Goal: Information Seeking & Learning: Learn about a topic

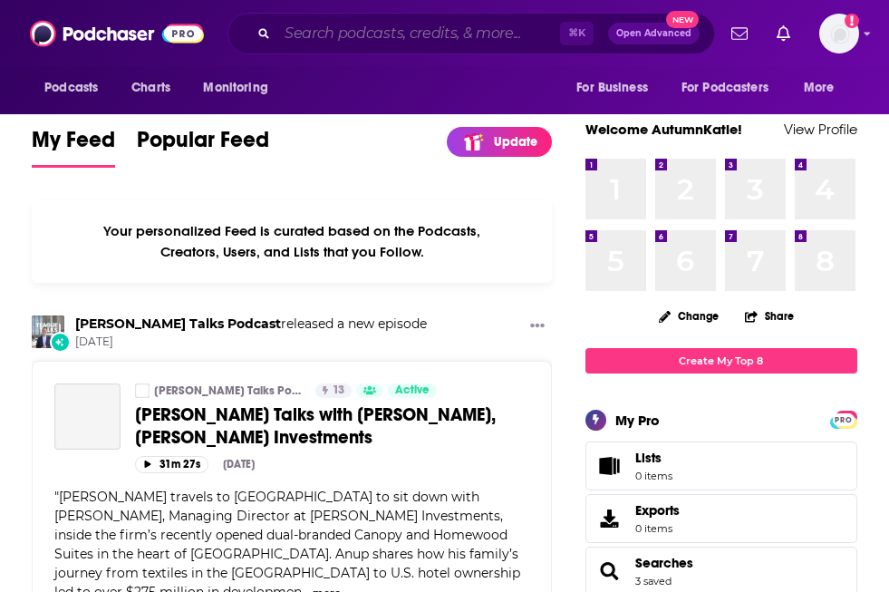
click at [295, 34] on input "Search podcasts, credits, & more..." at bounding box center [418, 33] width 283 height 29
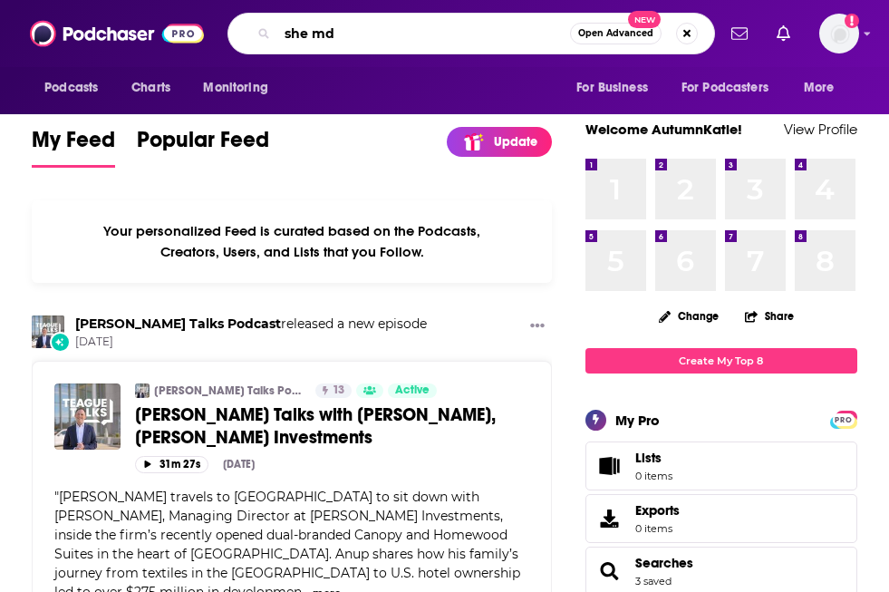
type input "she md"
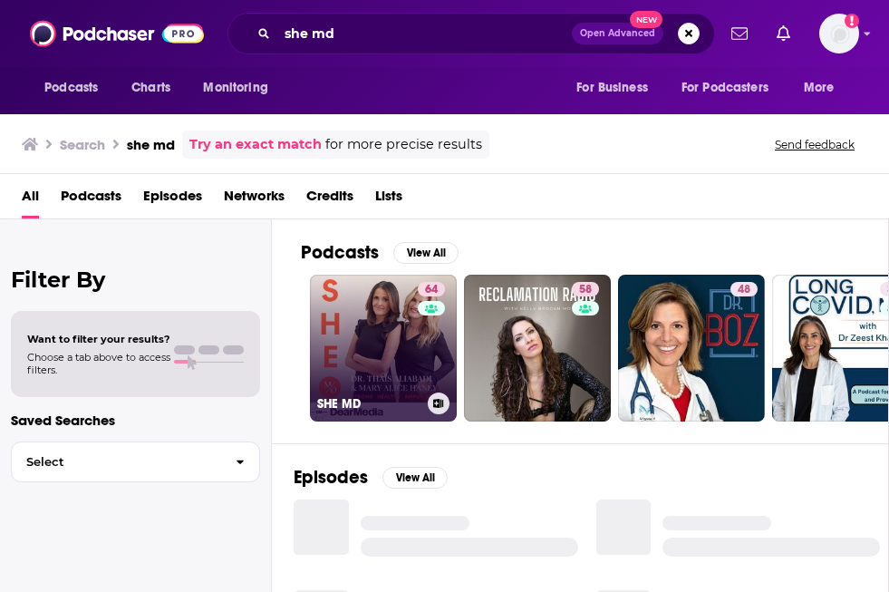
click at [386, 334] on link "64 SHE MD" at bounding box center [383, 347] width 147 height 147
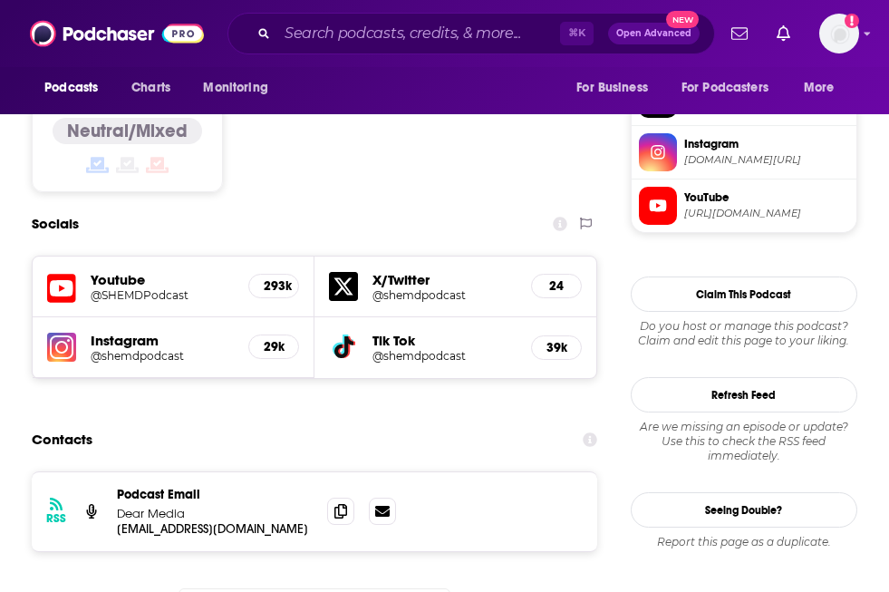
scroll to position [1490, 0]
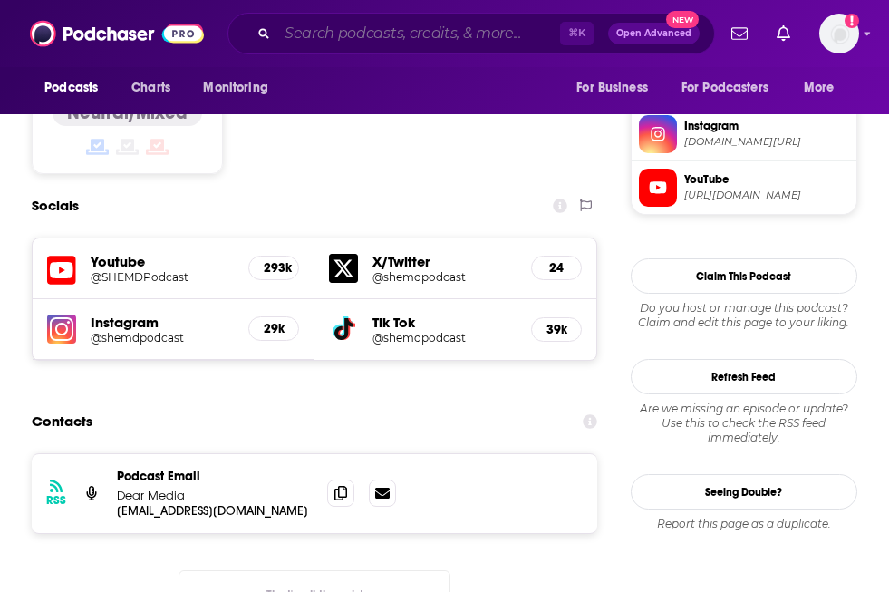
click at [332, 39] on input "Search podcasts, credits, & more..." at bounding box center [418, 33] width 283 height 29
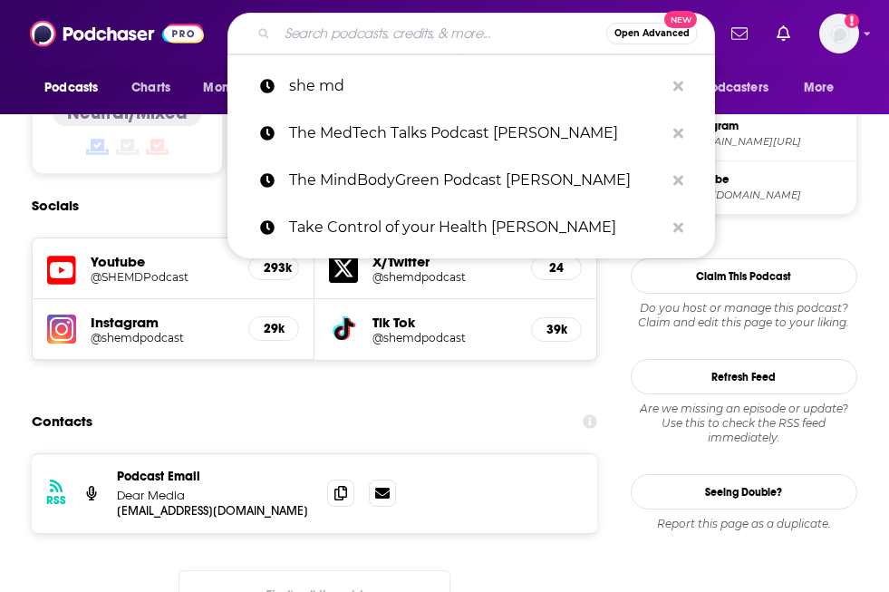
paste input "Pursuit of Wellness"
type input "Pursuit of Wellness"
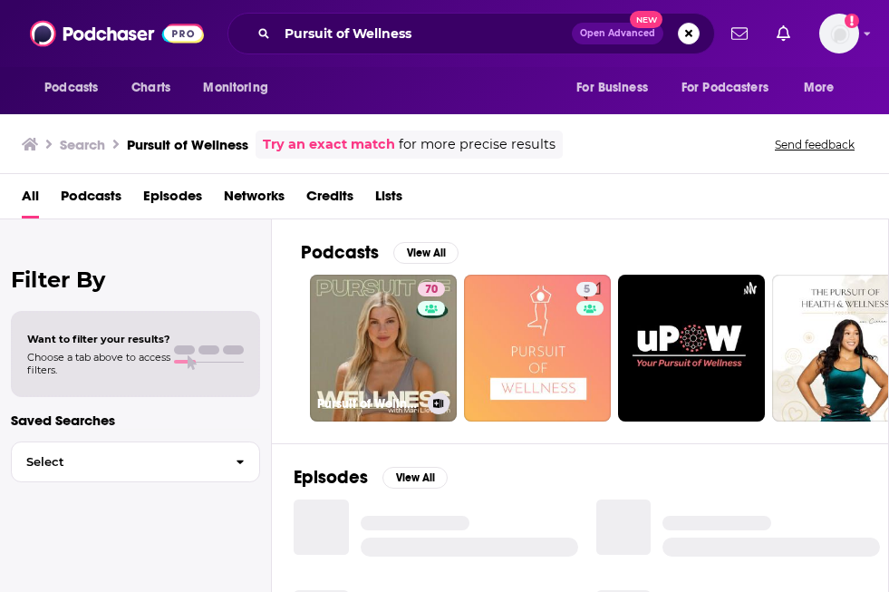
click at [402, 322] on link "70 Pursuit of Wellness" at bounding box center [383, 347] width 147 height 147
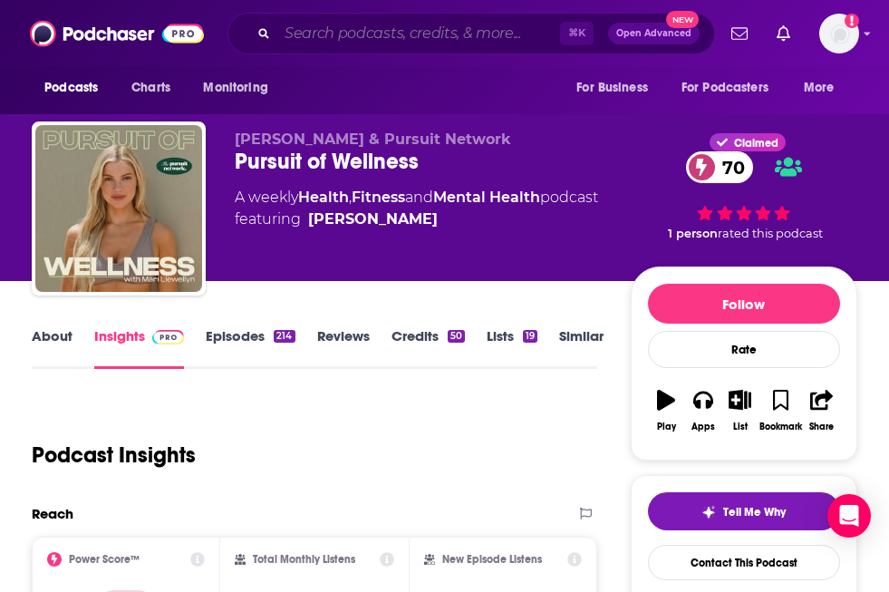
click at [358, 36] on input "Search podcasts, credits, & more..." at bounding box center [418, 33] width 283 height 29
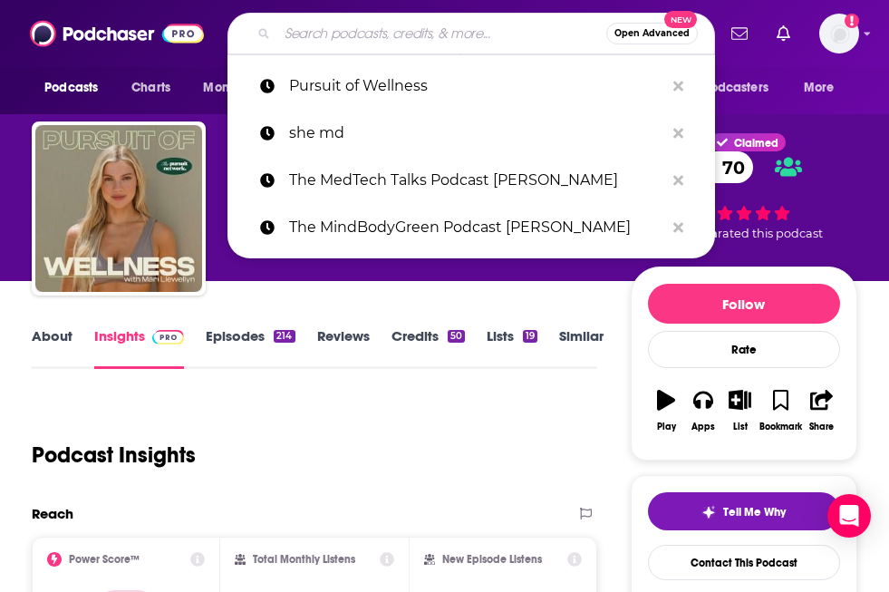
paste input "Passion Love Pursuit"
type input "Passion Love Pursuit"
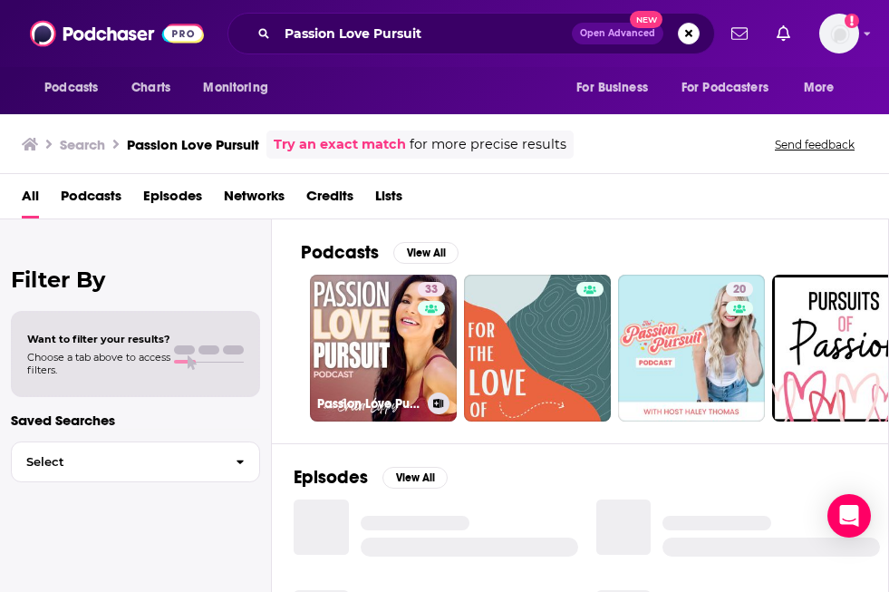
click at [386, 322] on link "33 Passion Love Pursuit Podcast" at bounding box center [383, 347] width 147 height 147
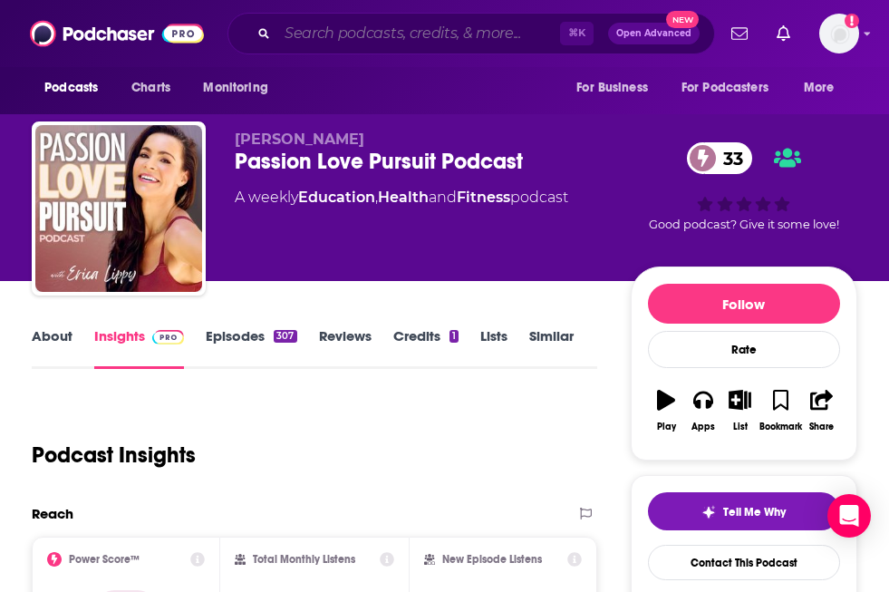
click at [341, 45] on input "Search podcasts, credits, & more..." at bounding box center [418, 33] width 283 height 29
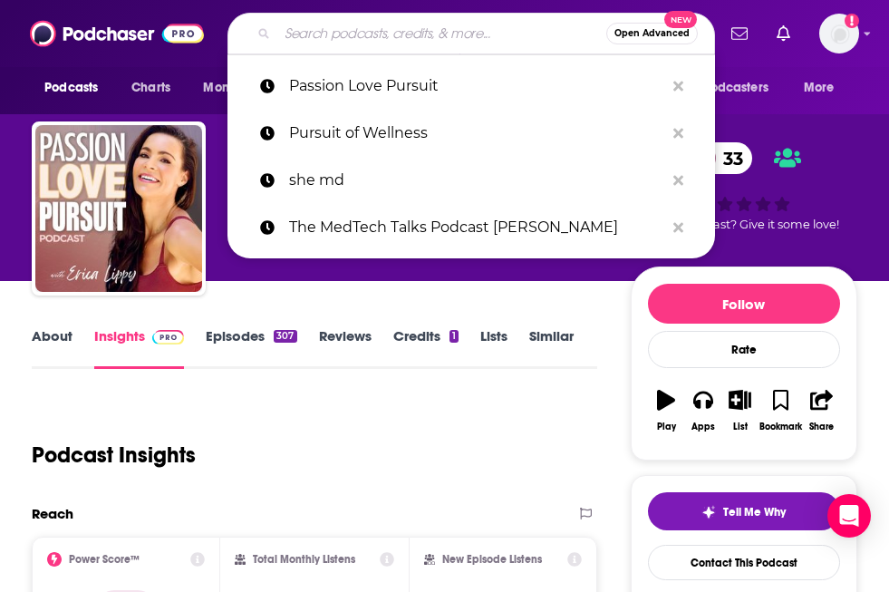
paste input "Maintenance Phase"
type input "Maintenance Phase"
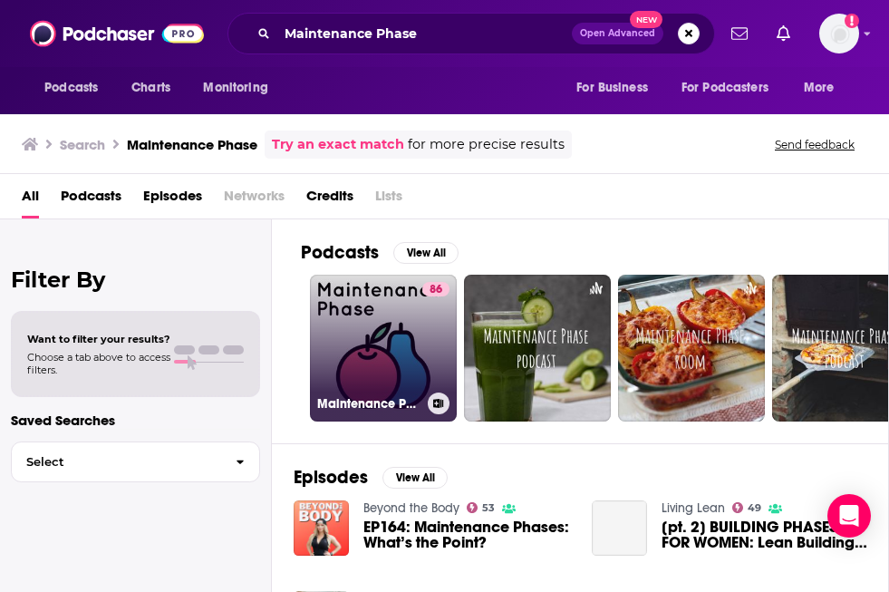
click at [418, 314] on link "86 Maintenance Phase" at bounding box center [383, 347] width 147 height 147
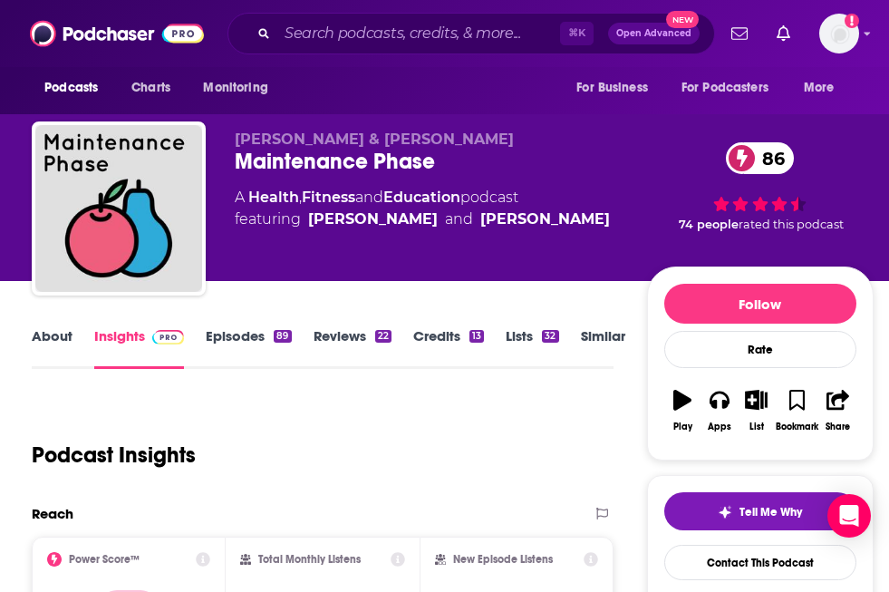
click at [352, 3] on div "Podcasts Charts Monitoring ⌘ K Open Advanced New For Business For Podcasters Mo…" at bounding box center [444, 33] width 889 height 67
click at [353, 20] on input "Search podcasts, credits, & more..." at bounding box center [418, 33] width 283 height 29
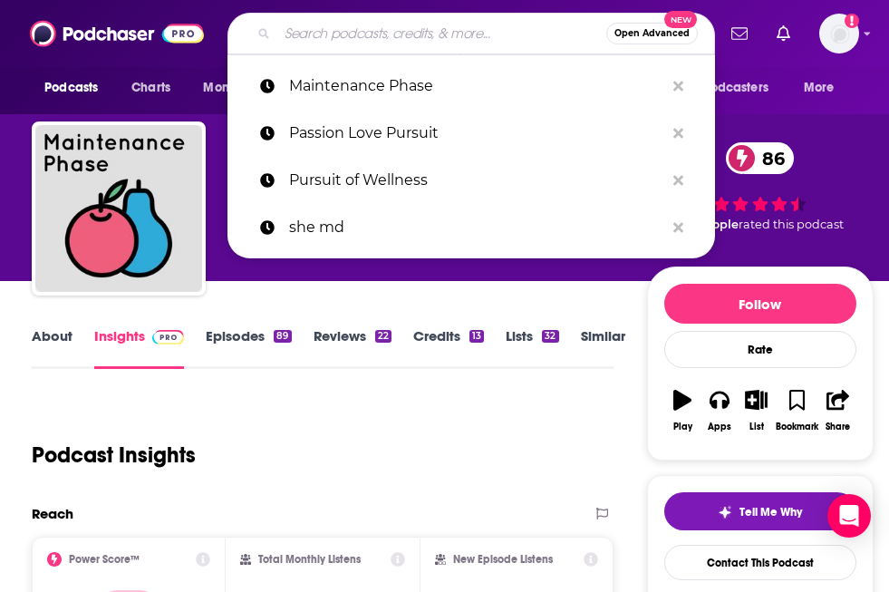
paste input "Magnificent Midlife"
type input "Magnificent Midlife"
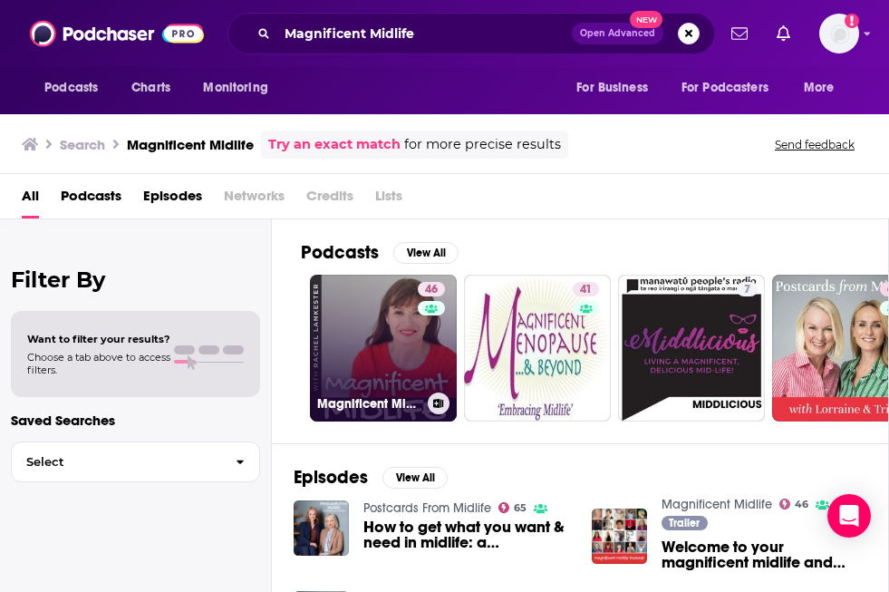
click at [415, 353] on link "46 Magnificent Midlife" at bounding box center [383, 347] width 147 height 147
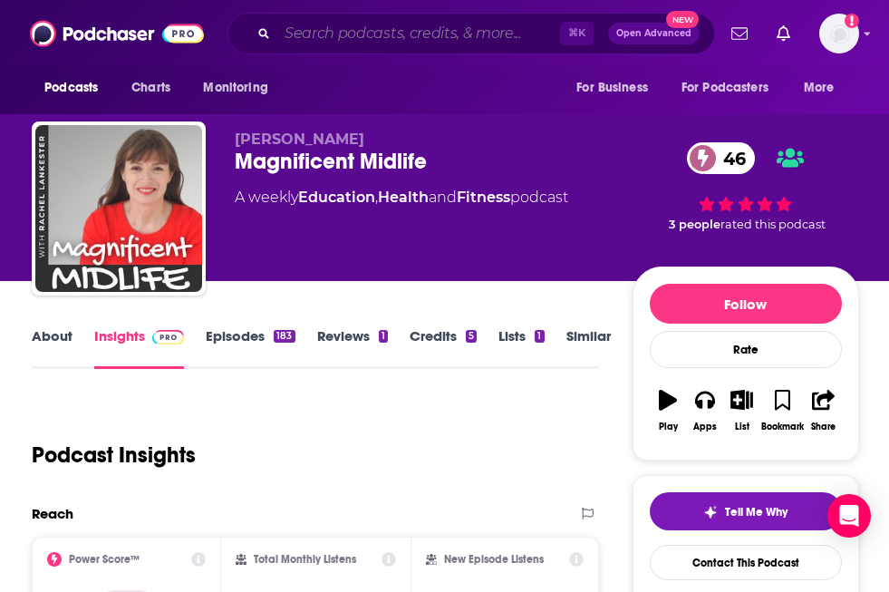
click at [363, 43] on input "Search podcasts, credits, & more..." at bounding box center [418, 33] width 283 height 29
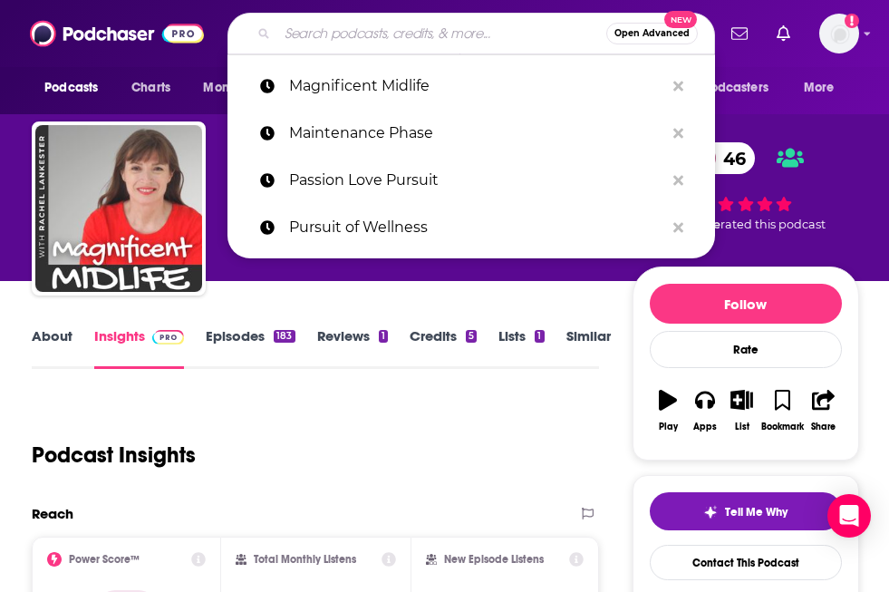
paste input "Longevity Optimization Podcast"
type input "Longevity Optimization Podcast"
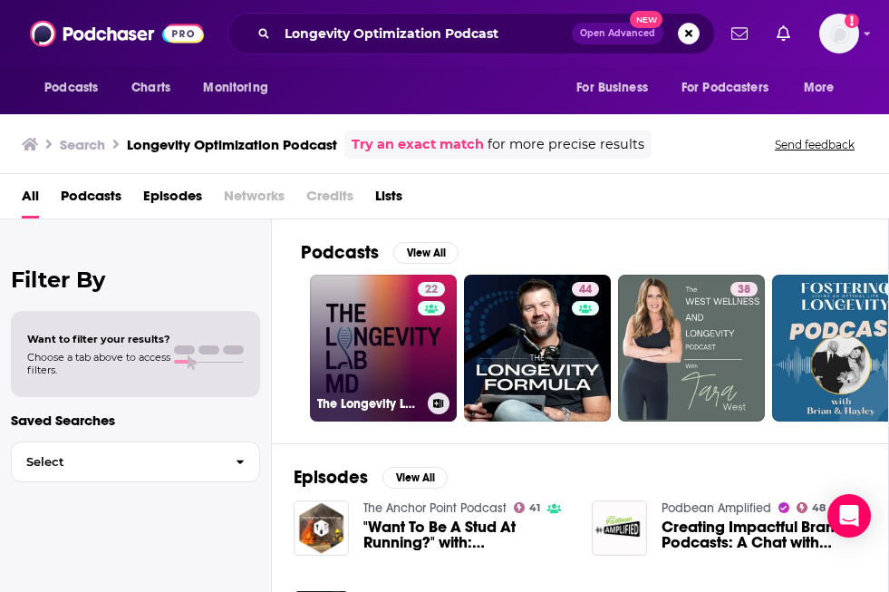
click at [360, 324] on link "22 The Longevity Lab MD Podcast 🎙️" at bounding box center [383, 347] width 147 height 147
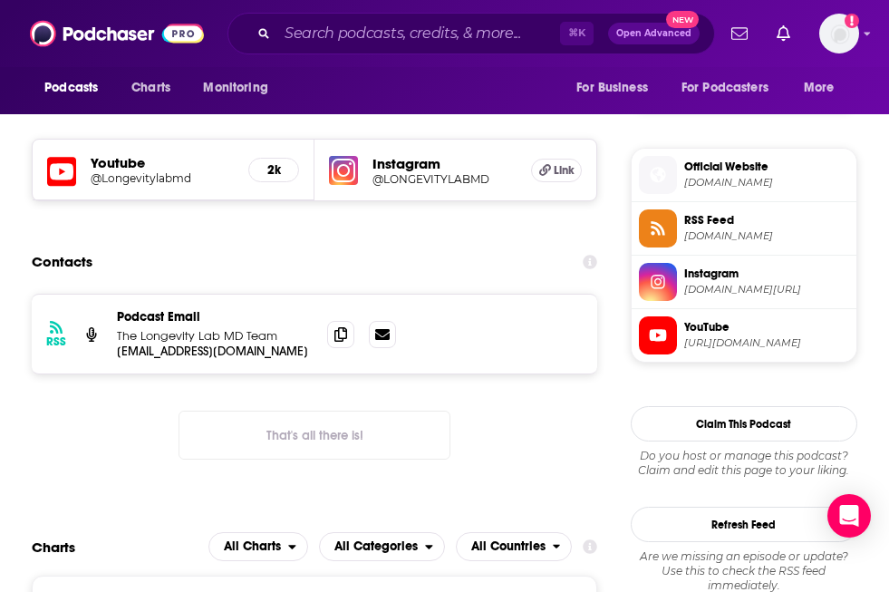
scroll to position [1242, 0]
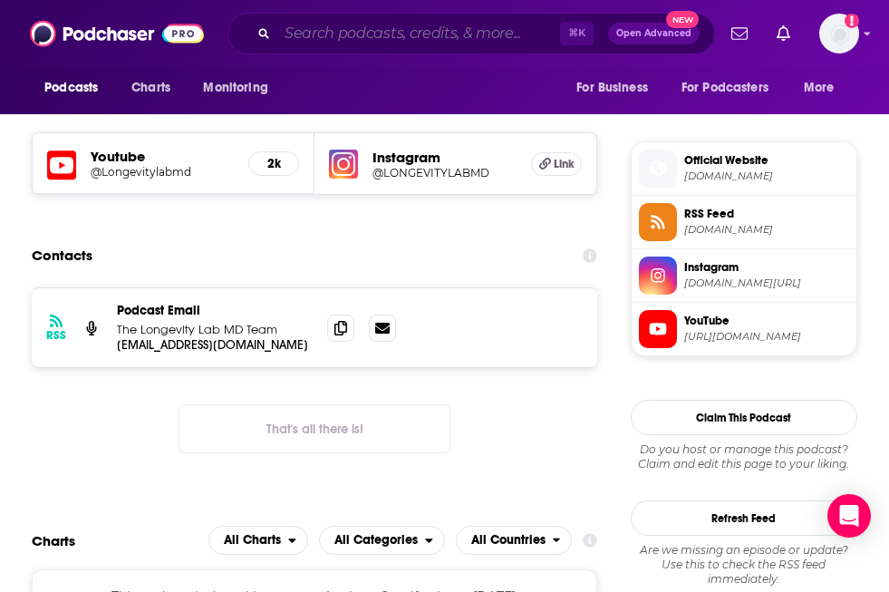
click at [301, 36] on input "Search podcasts, credits, & more..." at bounding box center [418, 33] width 283 height 29
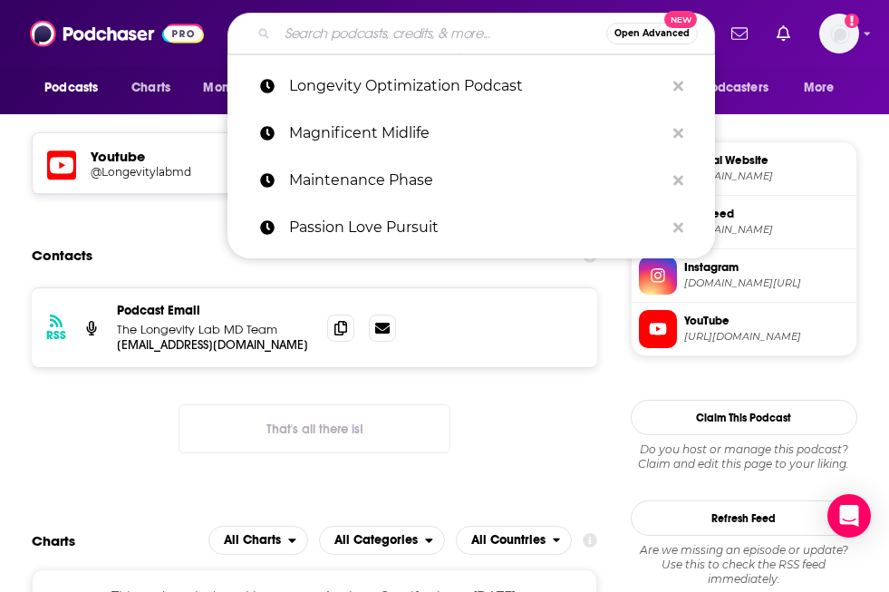
paste input "Live Greatly Podcast"
type input "Live Greatly Podcast"
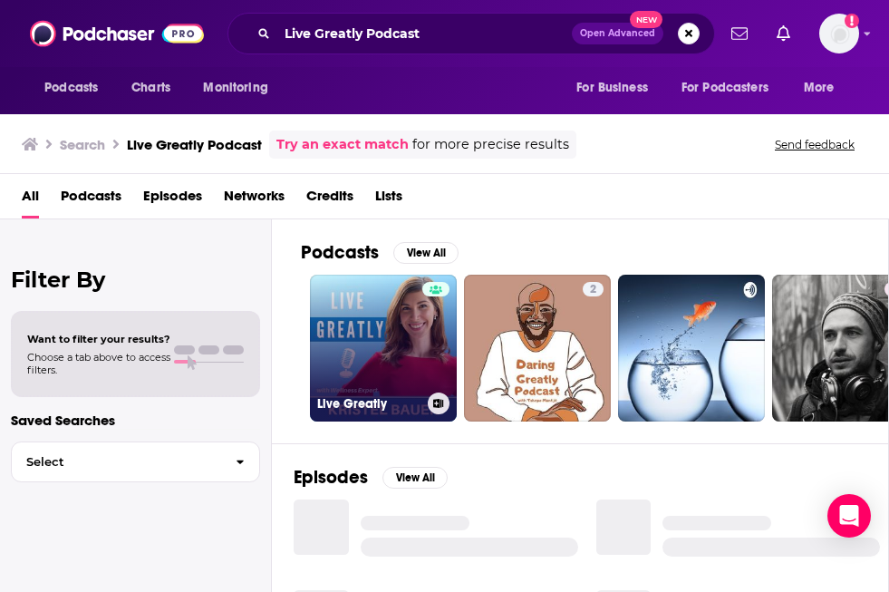
click at [382, 342] on link "Live Greatly" at bounding box center [383, 347] width 147 height 147
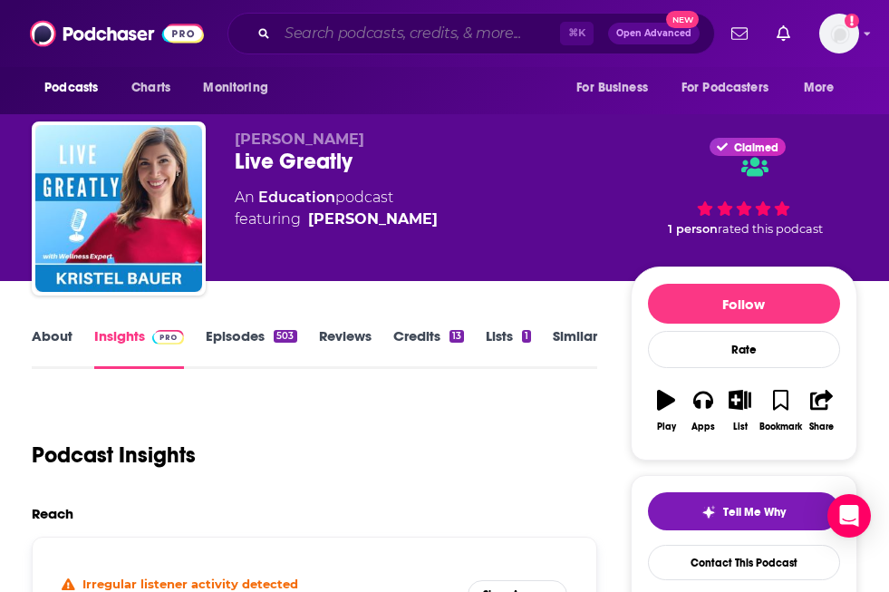
click at [418, 38] on input "Search podcasts, credits, & more..." at bounding box center [418, 33] width 283 height 29
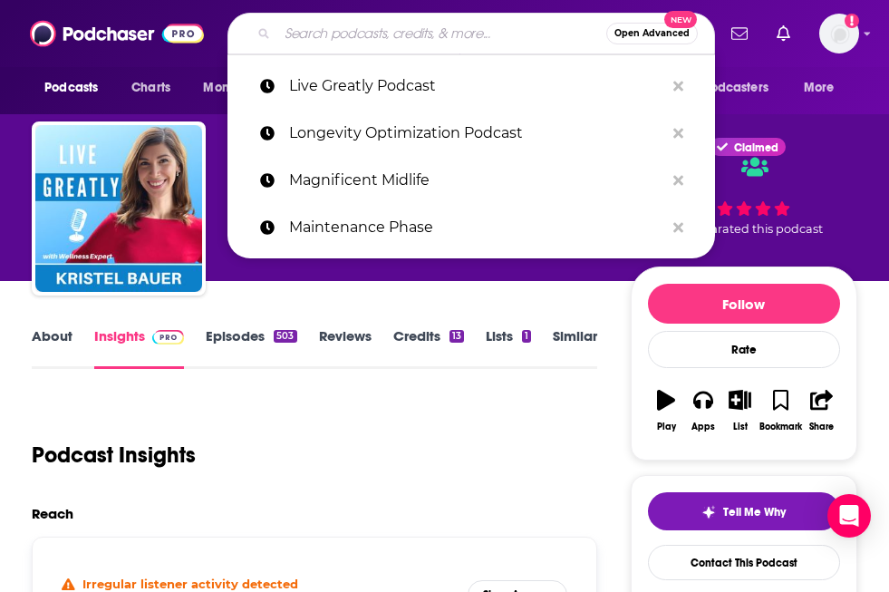
paste input "The HealthTech Podcast"
type input "The HealthTech Podcast"
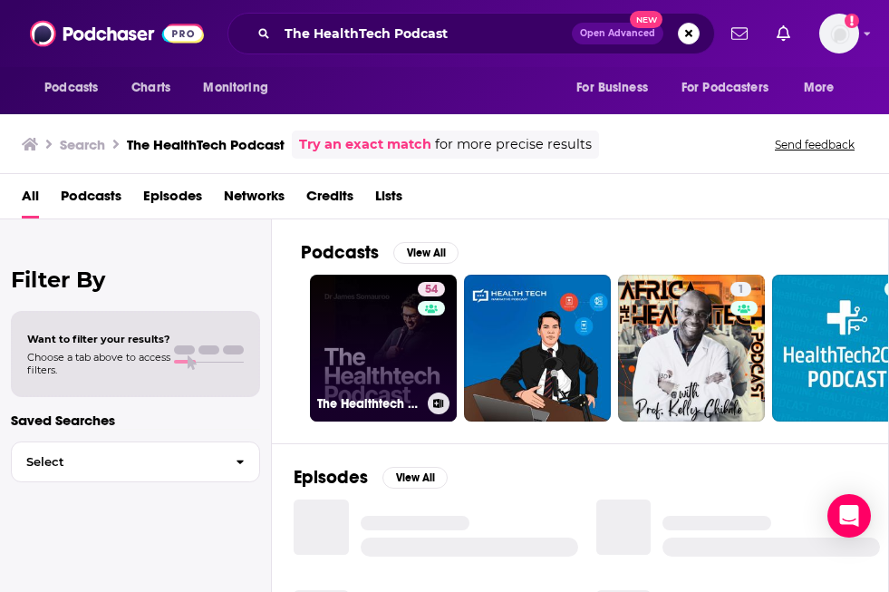
click at [342, 339] on link "54 The Healthtech Podcast" at bounding box center [383, 347] width 147 height 147
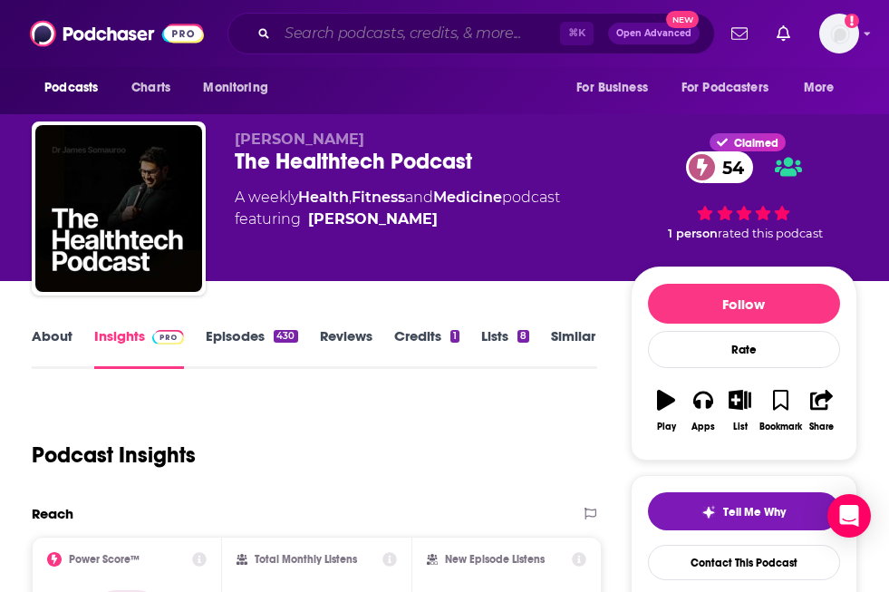
click at [355, 28] on input "Search podcasts, credits, & more..." at bounding box center [418, 33] width 283 height 29
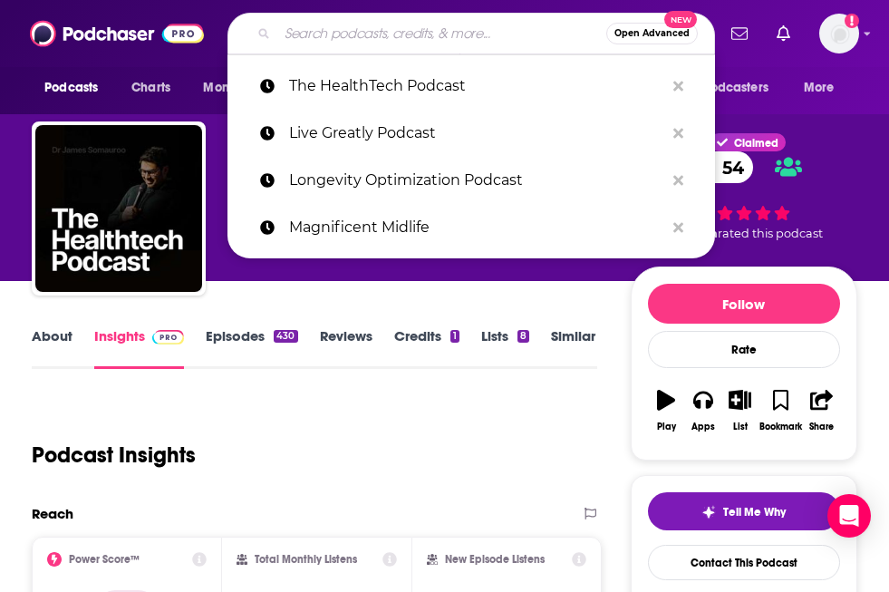
paste input "Fertility [DATE] [PERSON_NAME]-[PERSON_NAME]"
type input "Fertility [DATE] [PERSON_NAME]-[PERSON_NAME]"
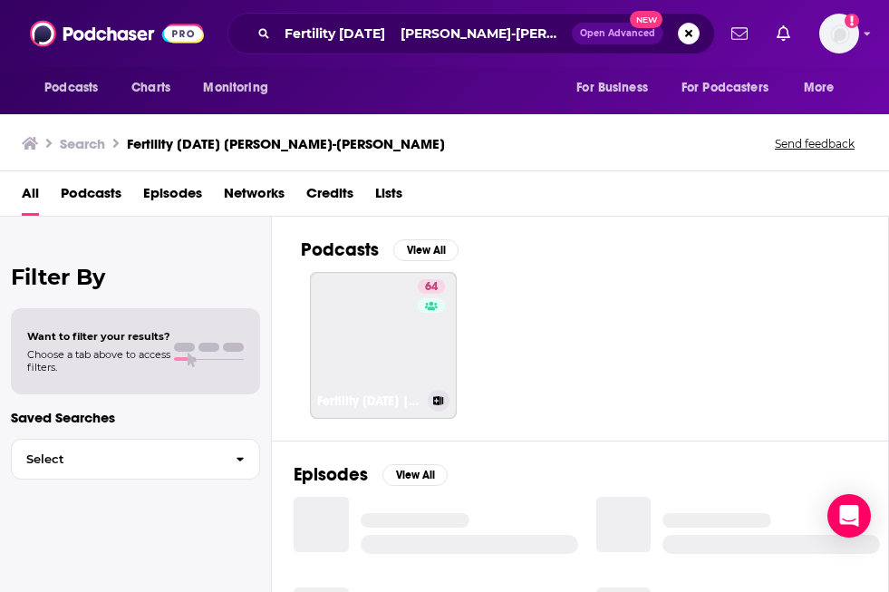
click at [400, 325] on link "64 Fertility [DATE] | [MEDICAL_DATA] Mastery for Women's Health Professionals" at bounding box center [383, 345] width 147 height 147
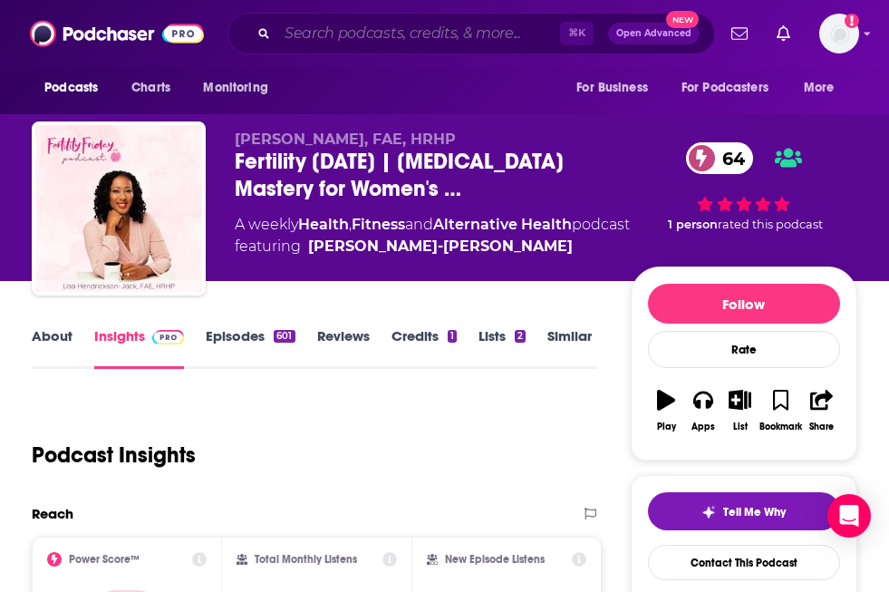
click at [292, 34] on input "Search podcasts, credits, & more..." at bounding box center [418, 33] width 283 height 29
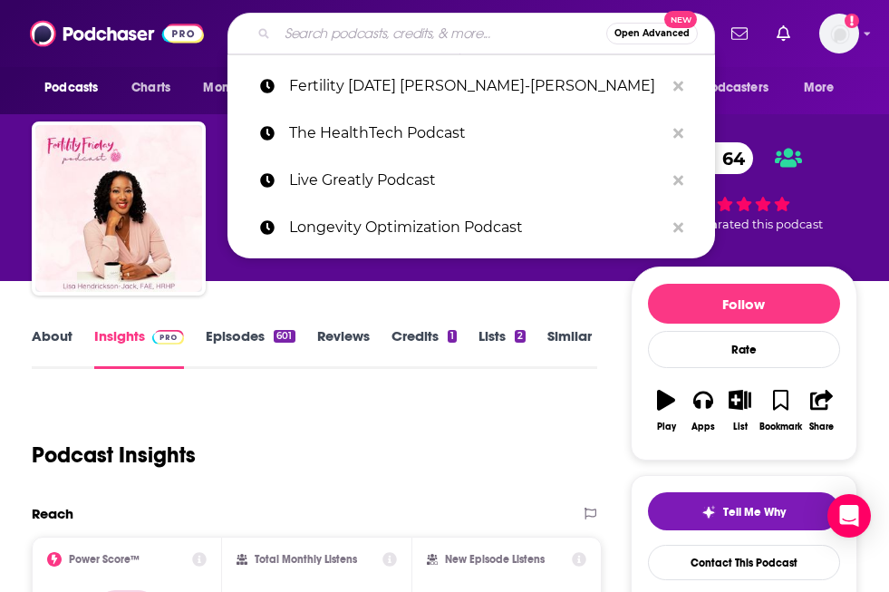
click at [292, 34] on input "Search podcasts, credits, & more..." at bounding box center [441, 33] width 329 height 29
paste input "Femtech Focus [PERSON_NAME]"
type input "Femtech Focus [PERSON_NAME]"
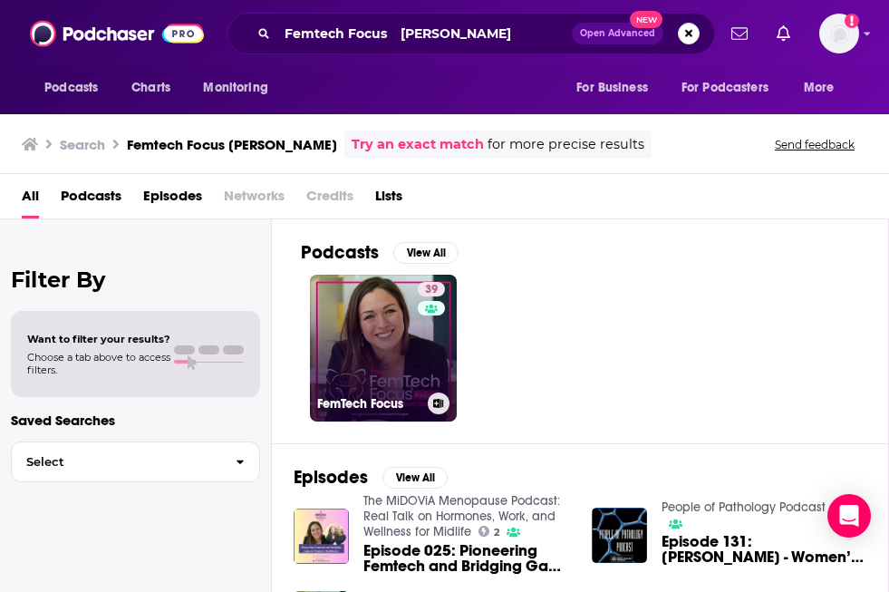
click at [422, 344] on div "39" at bounding box center [434, 337] width 32 height 111
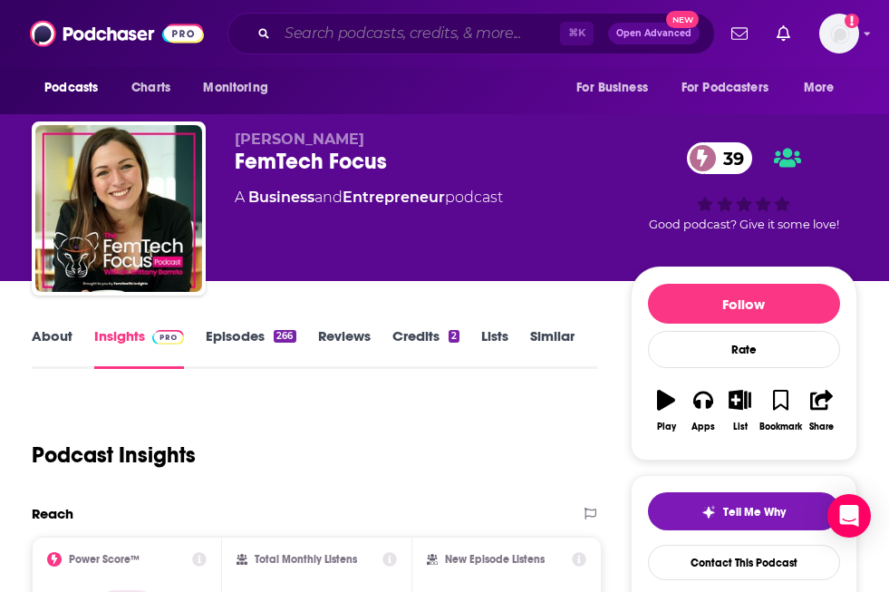
click at [342, 26] on input "Search podcasts, credits, & more..." at bounding box center [418, 33] width 283 height 29
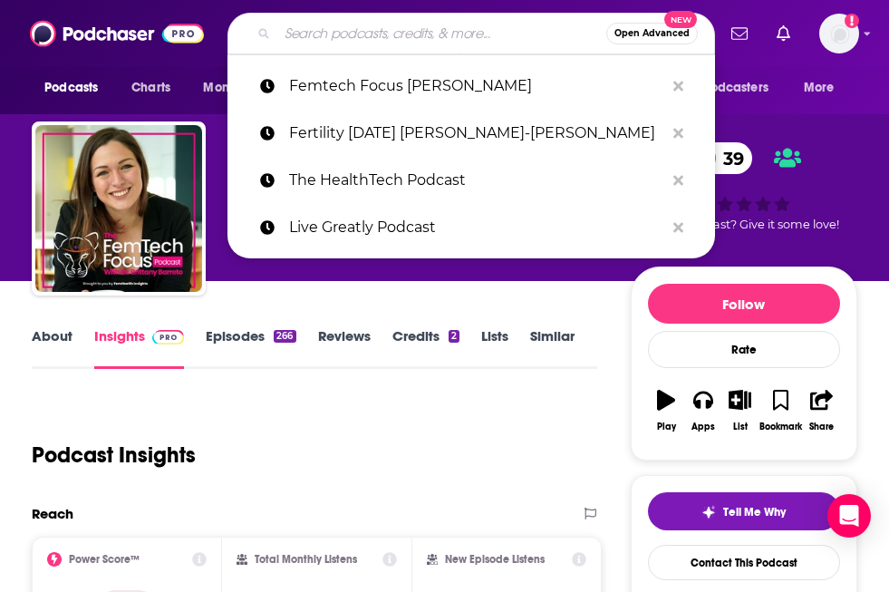
paste input "Feel Good Podcast with [PERSON_NAME]"
type input "Feel Good Podcast with [PERSON_NAME]"
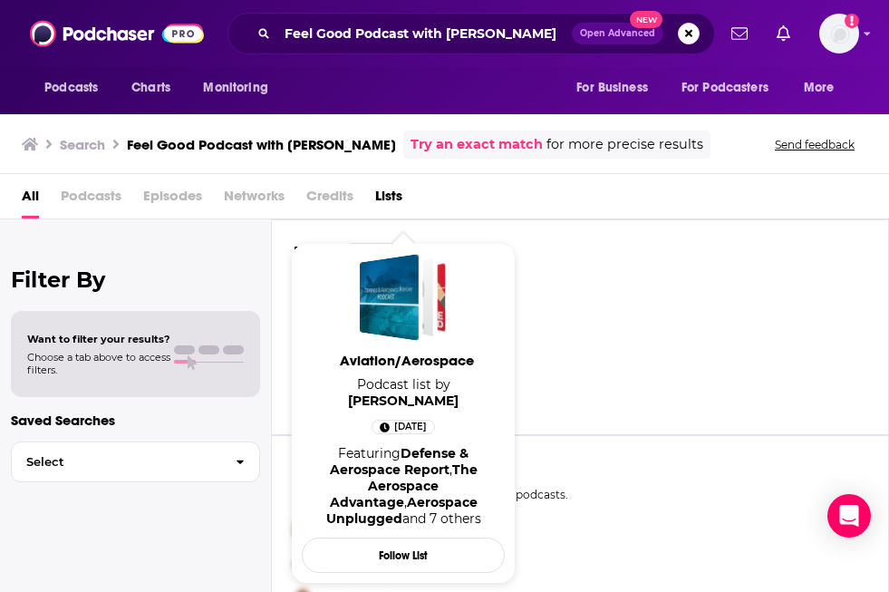
click at [701, 331] on div "Audio Fiction" at bounding box center [580, 343] width 573 height 41
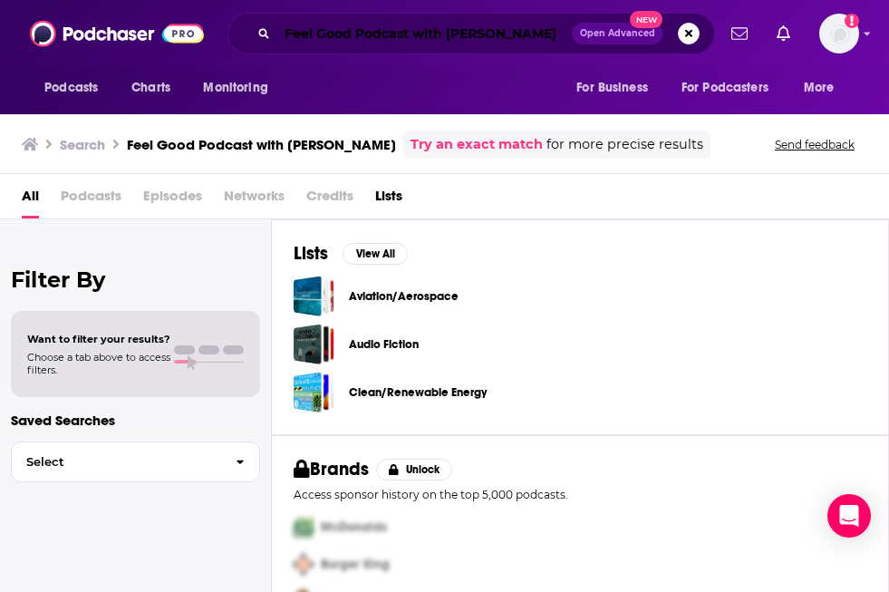
scroll to position [0, 63]
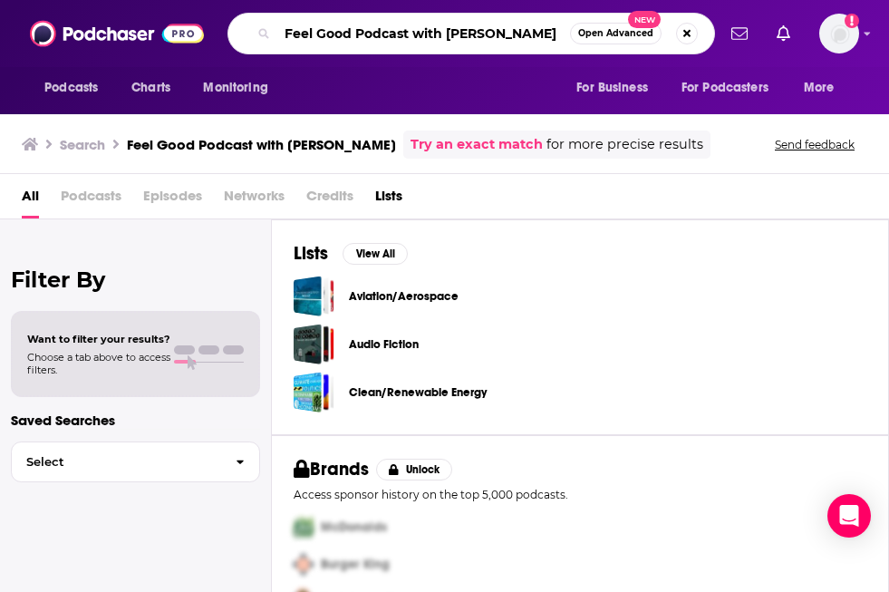
drag, startPoint x: 508, startPoint y: 33, endPoint x: 722, endPoint y: 12, distance: 214.8
click at [724, 34] on div "Podcasts Charts Monitoring Feel Good Podcast with [PERSON_NAME] Open Advanced N…" at bounding box center [444, 33] width 889 height 67
type input "Feel Good Podcast with [PERSON_NAME]"
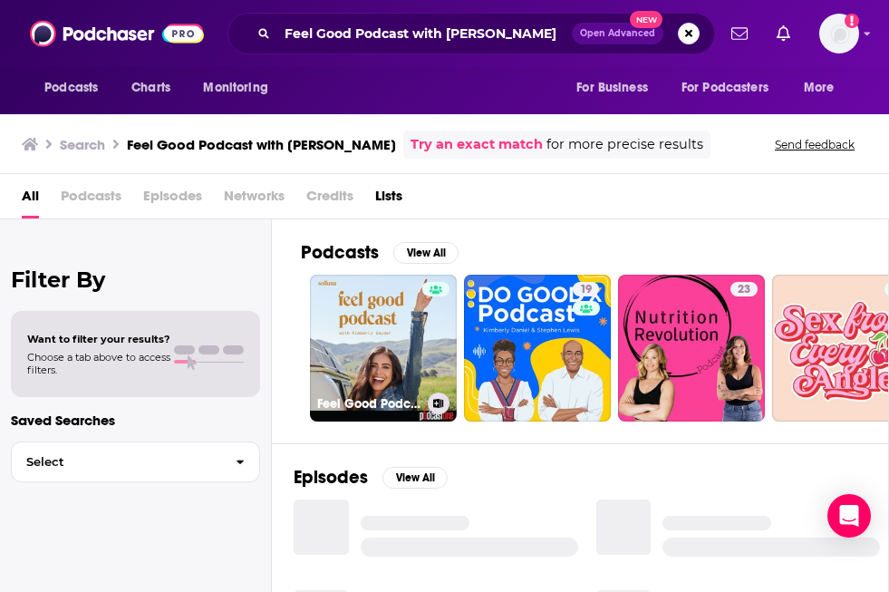
click at [366, 326] on link "Feel Good Podcast with [PERSON_NAME]" at bounding box center [383, 347] width 147 height 147
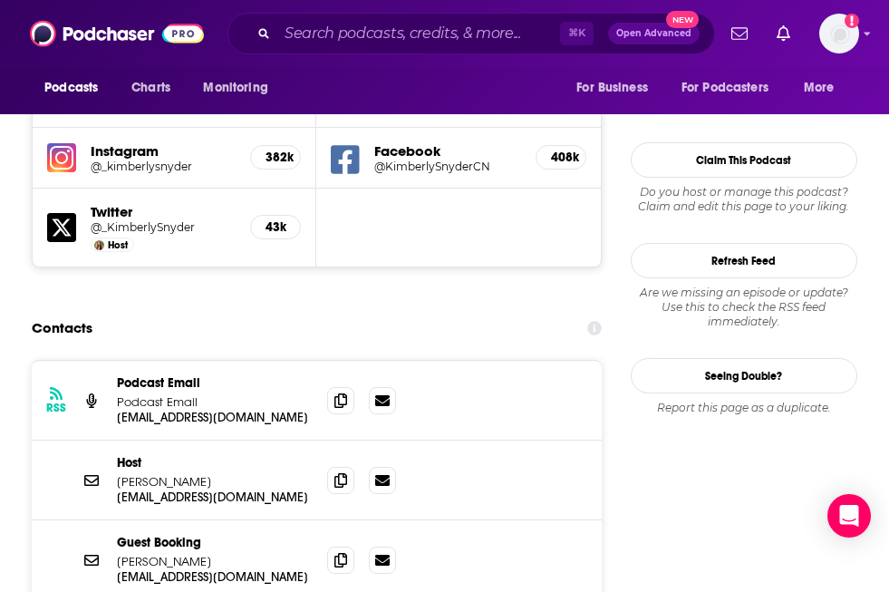
scroll to position [1750, 0]
click at [301, 29] on input "Search podcasts, credits, & more..." at bounding box center [418, 33] width 283 height 29
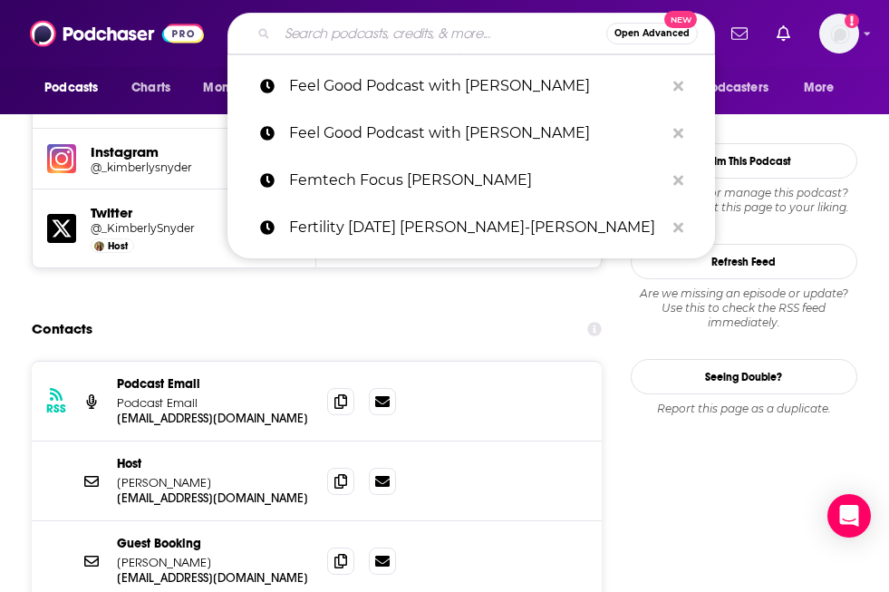
paste input "Feel Better, Live More [PERSON_NAME]"
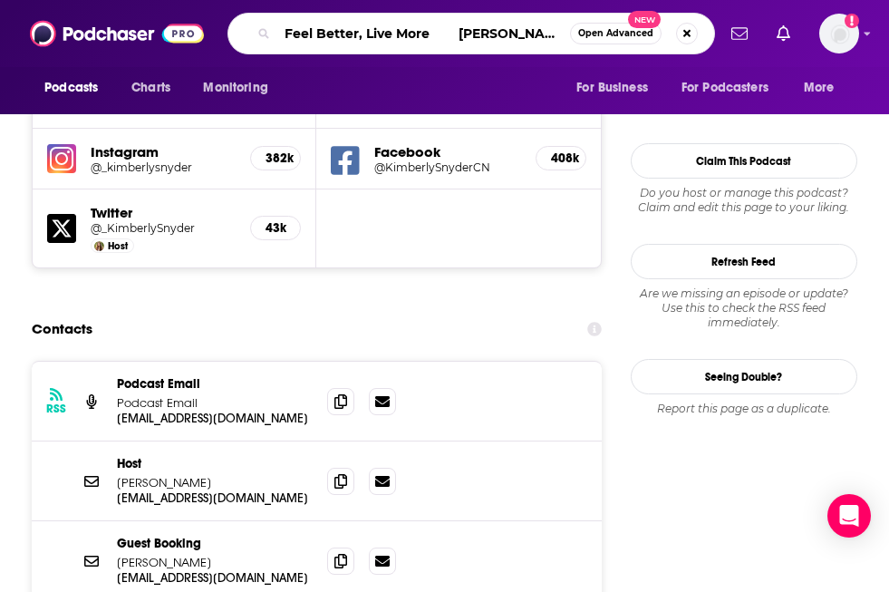
type input "Feel Better, Live More [PERSON_NAME]"
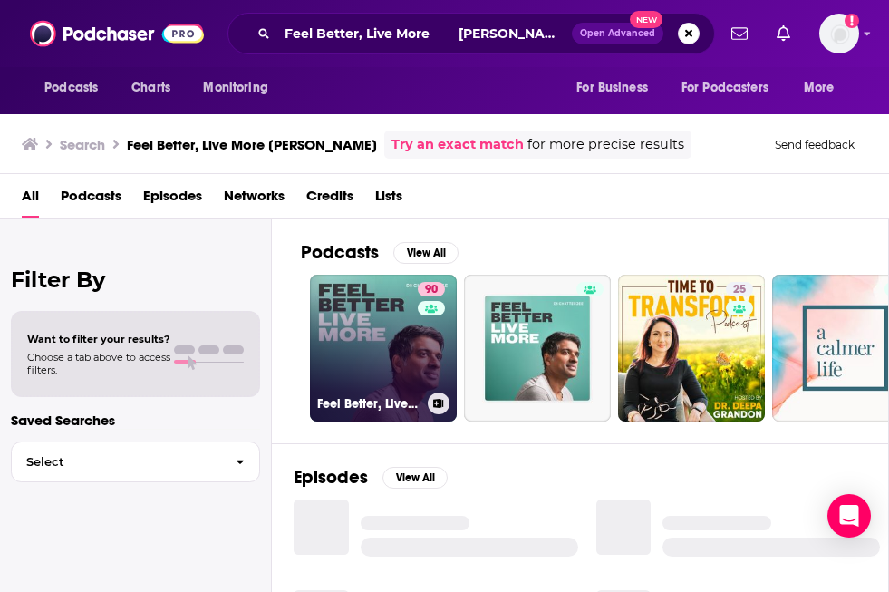
click at [380, 320] on link "90 Feel Better, Live More with [PERSON_NAME]" at bounding box center [383, 347] width 147 height 147
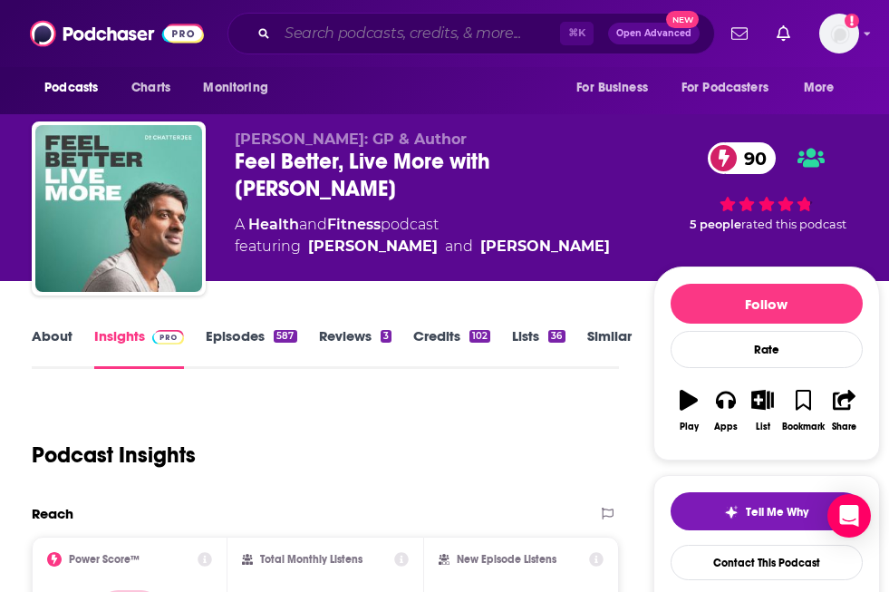
click at [336, 34] on input "Search podcasts, credits, & more..." at bounding box center [418, 33] width 283 height 29
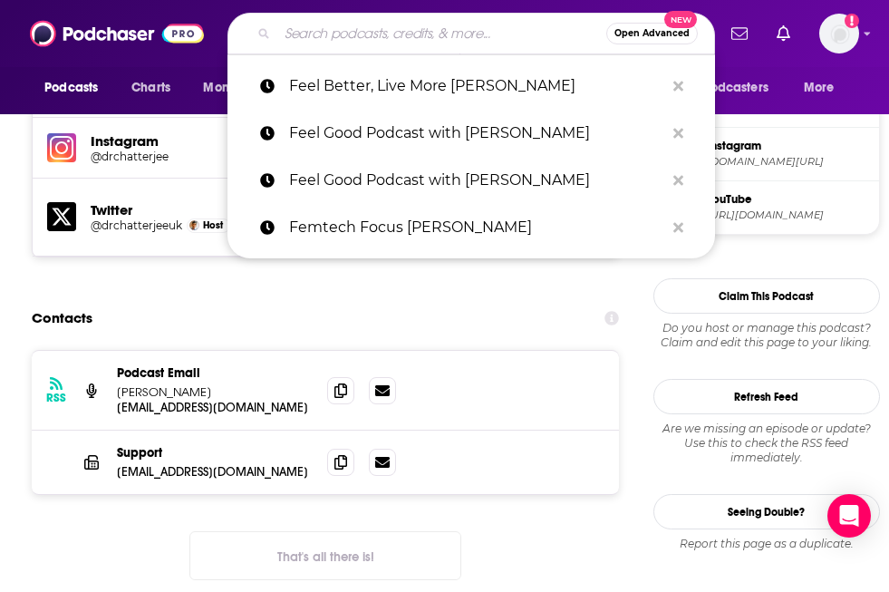
scroll to position [1613, 0]
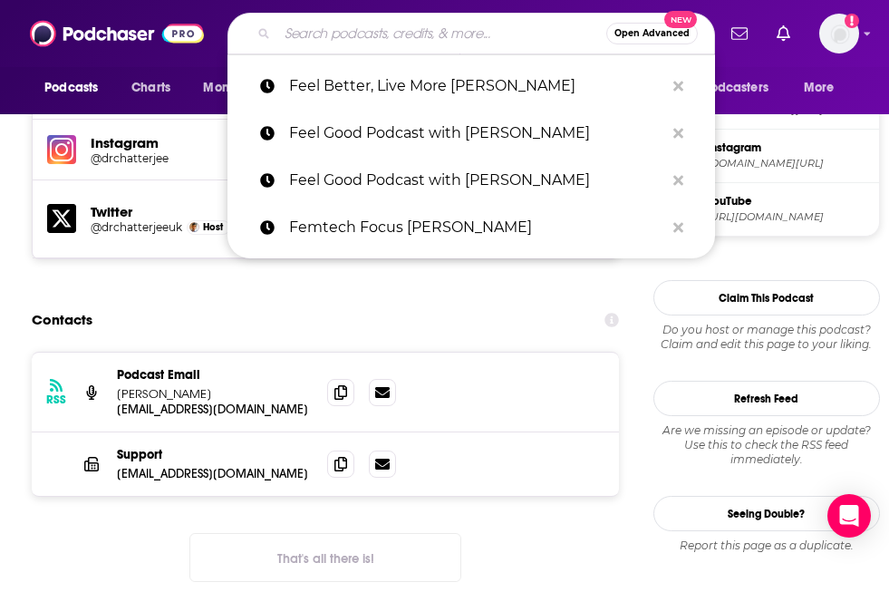
paste input "Everyday Wellness [PERSON_NAME]"
type input "Everyday Wellness [PERSON_NAME]"
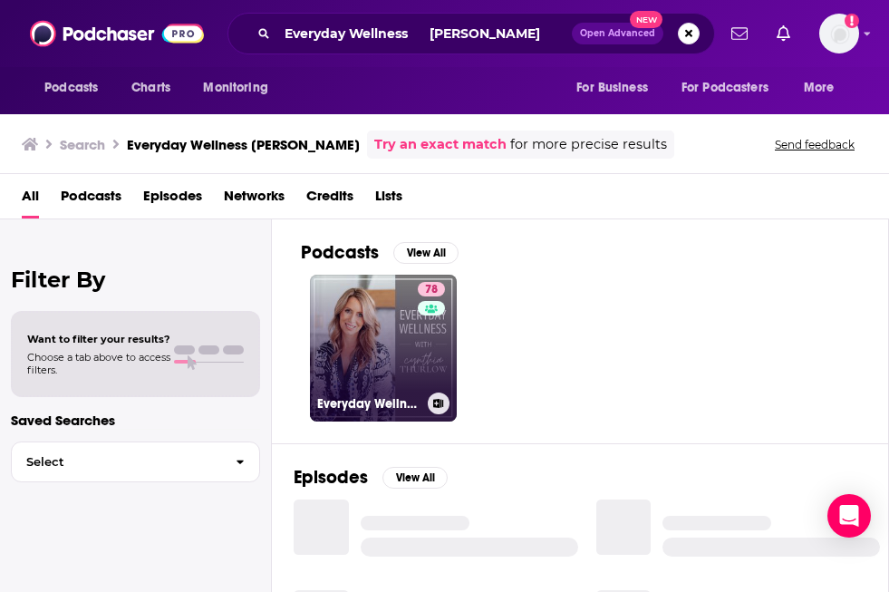
click at [410, 413] on div "Everyday Wellness: Midlife Hormones, Health, and Science for Women 35+" at bounding box center [383, 403] width 132 height 22
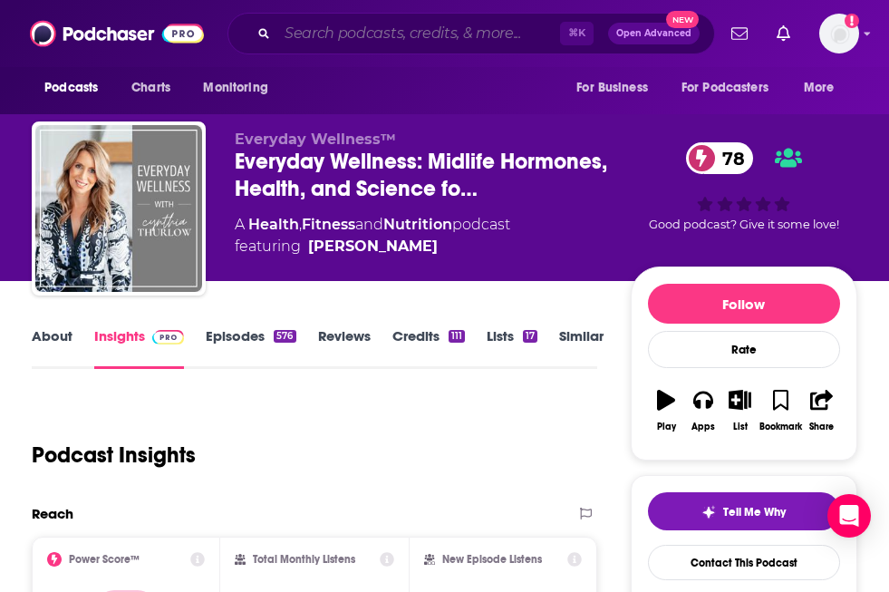
click at [384, 44] on input "Search podcasts, credits, & more..." at bounding box center [418, 33] width 283 height 29
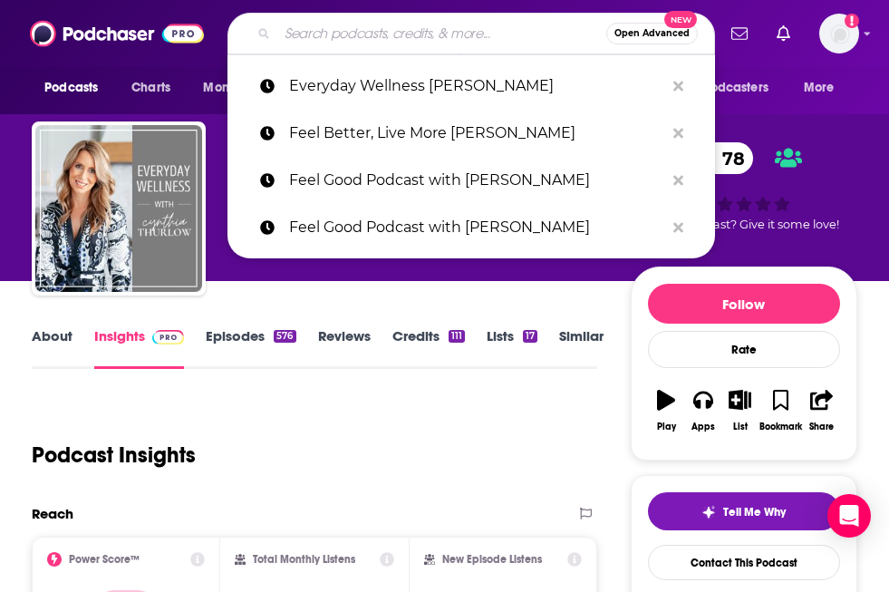
paste input "Every. Body. Talks."
type input "Every. Body. Talks."
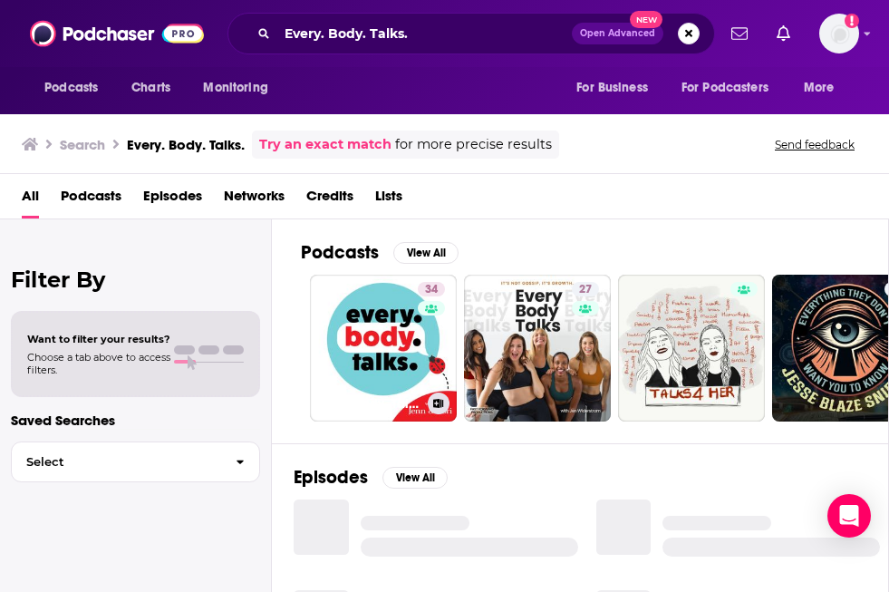
click at [360, 328] on link "34 Every. Body. Talks." at bounding box center [383, 347] width 147 height 147
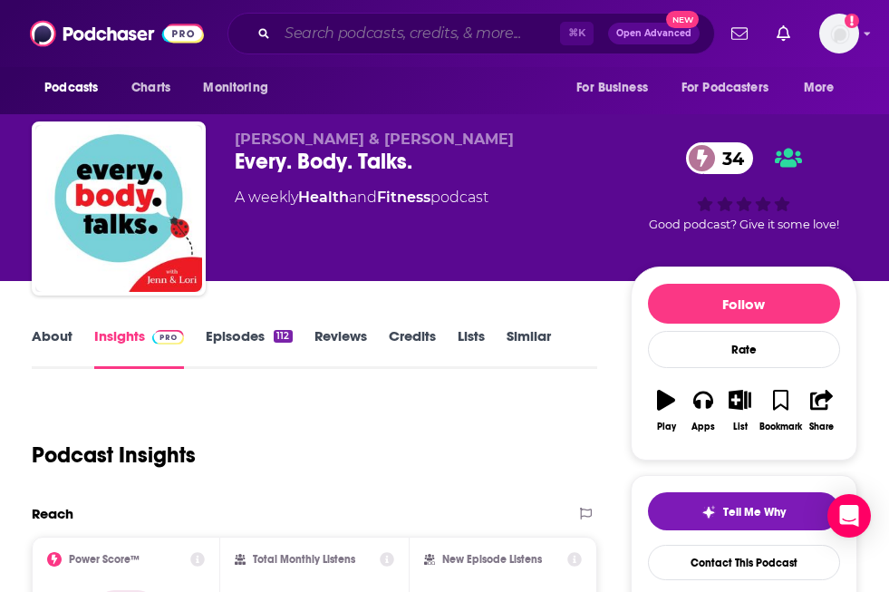
click at [375, 38] on input "Search podcasts, credits, & more..." at bounding box center [418, 33] width 283 height 29
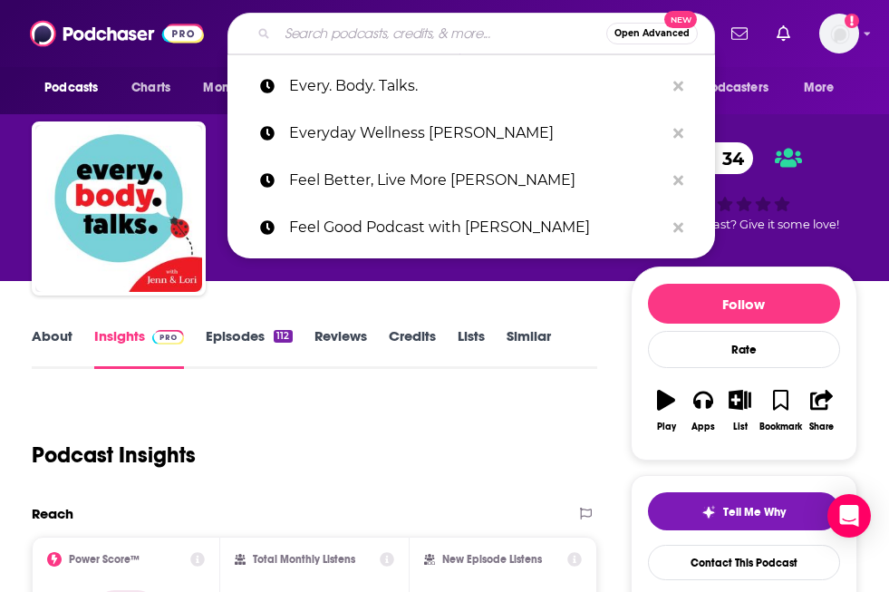
paste input "Chasing Life"
type input "Chasing Life"
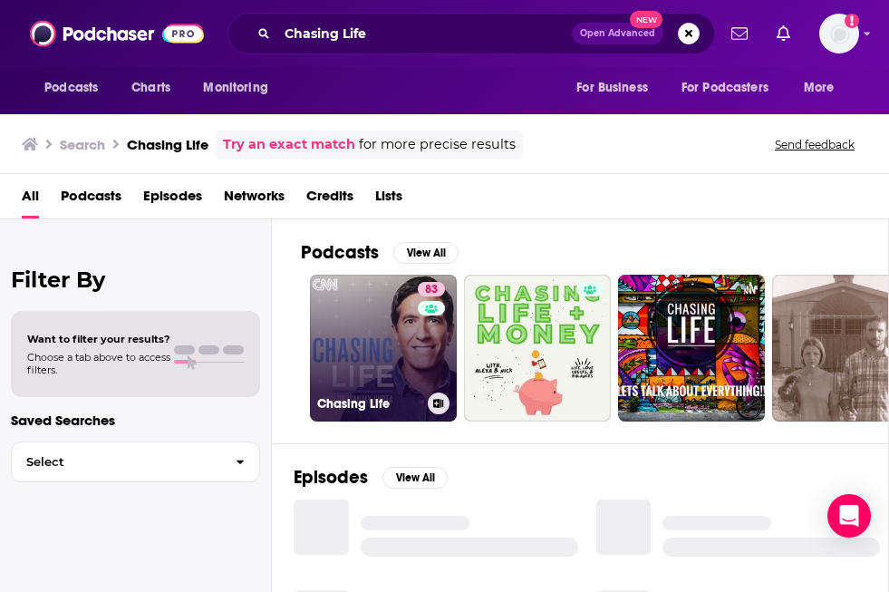
click at [418, 384] on div "83" at bounding box center [434, 337] width 32 height 111
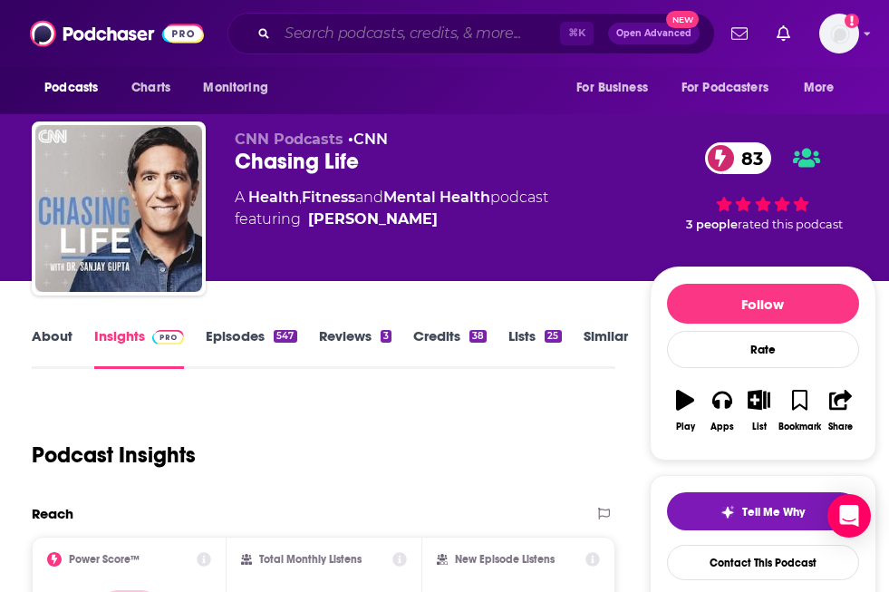
click at [433, 44] on input "Search podcasts, credits, & more..." at bounding box center [418, 33] width 283 height 29
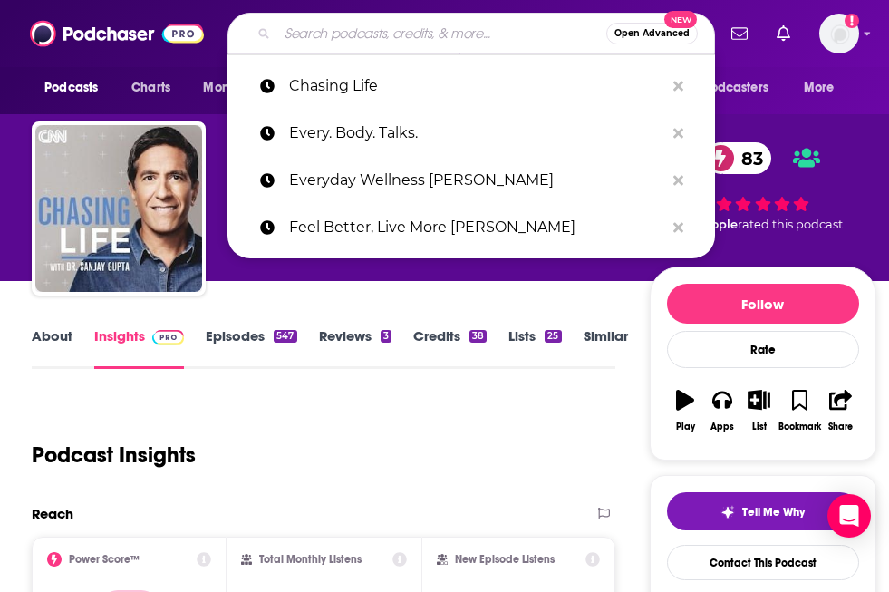
paste input "Biohacker Babes"
type input "Biohacker Babes"
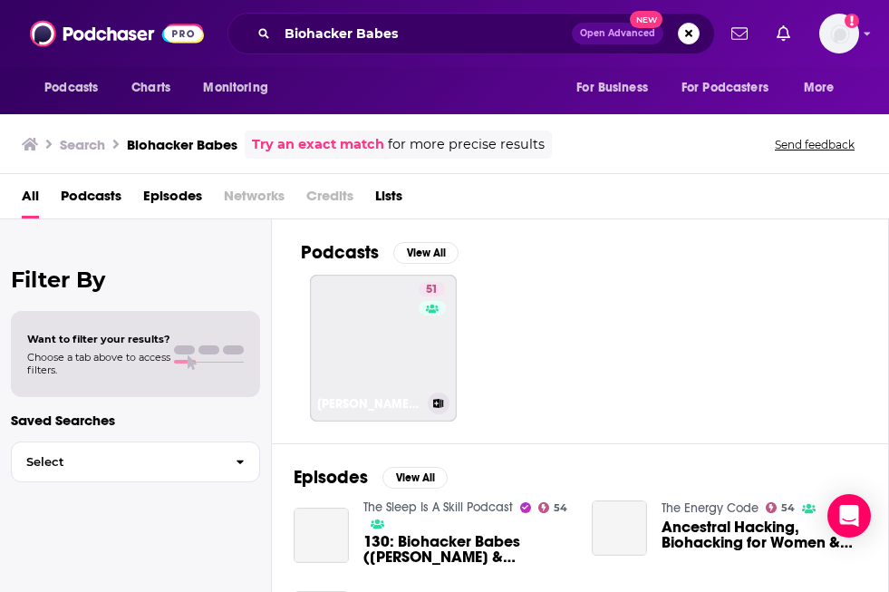
click at [371, 331] on link "51 [PERSON_NAME] & [PERSON_NAME]" at bounding box center [383, 347] width 147 height 147
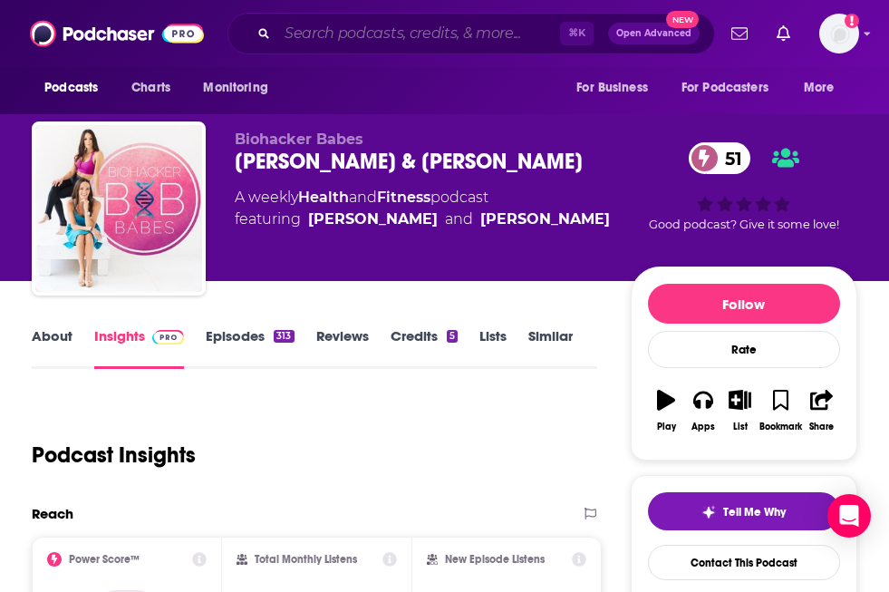
click at [391, 37] on input "Search podcasts, credits, & more..." at bounding box center [418, 33] width 283 height 29
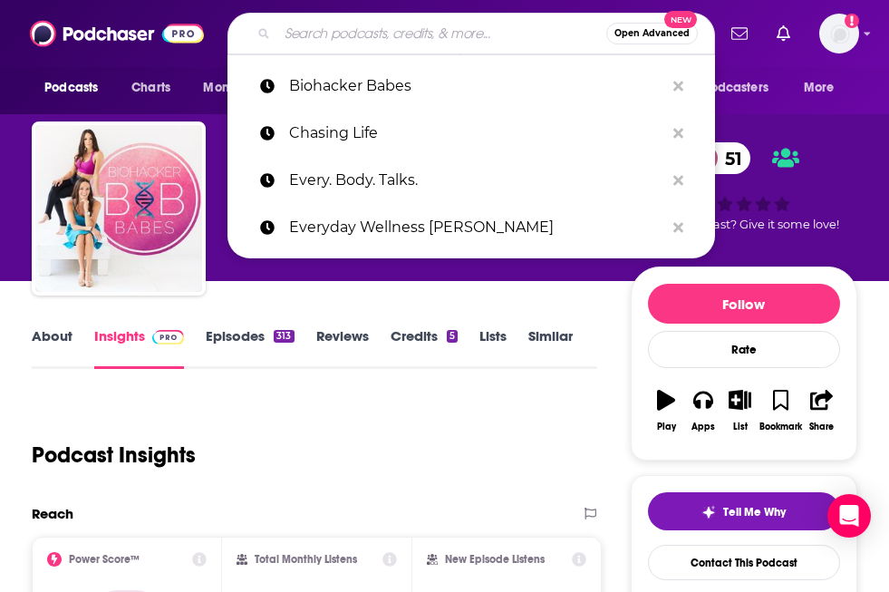
paste input "Better! With Dr. [PERSON_NAME] Dr. [PERSON_NAME]"
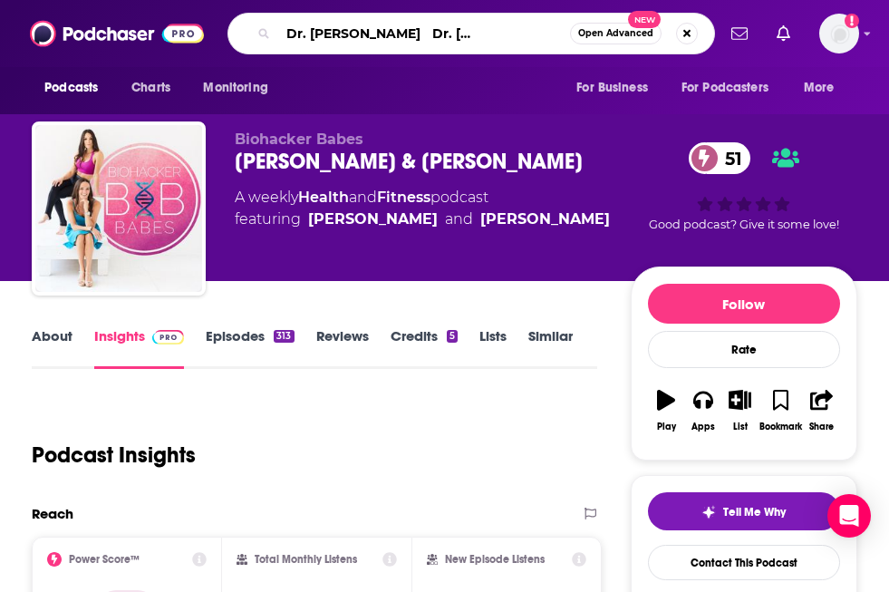
type input "Better! With Dr. [PERSON_NAME] Dr. [PERSON_NAME]"
click at [346, 38] on input "Better! With Dr. [PERSON_NAME] Dr. [PERSON_NAME]" at bounding box center [423, 33] width 293 height 29
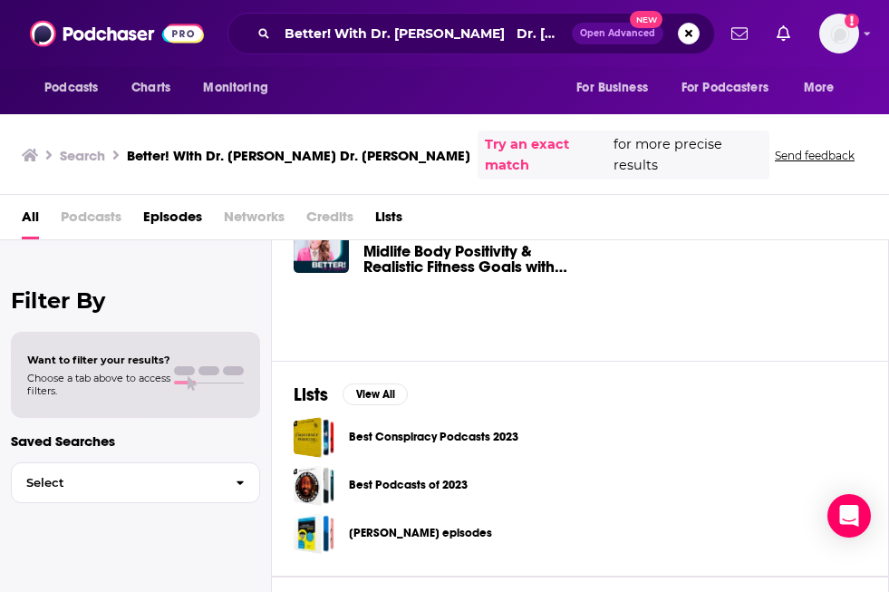
scroll to position [191, 0]
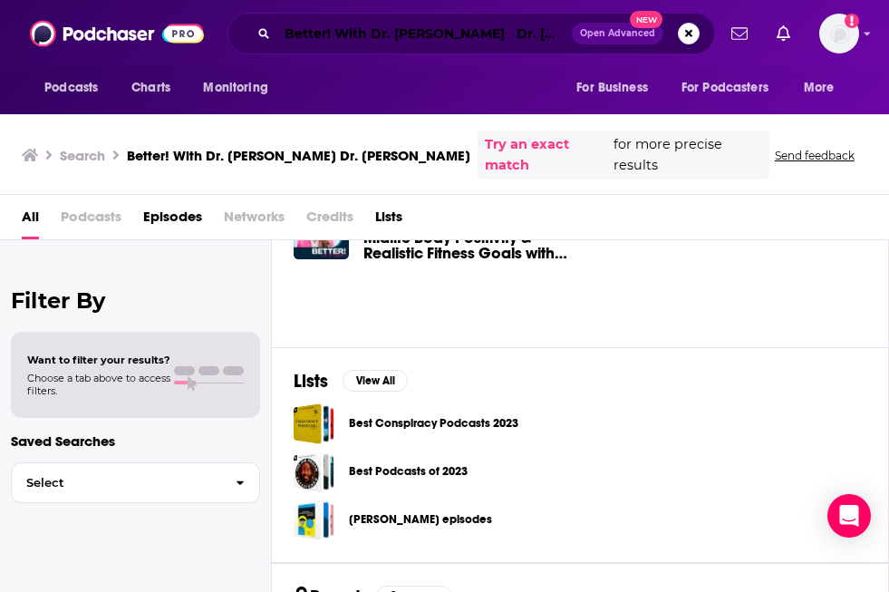
click at [384, 32] on input "Better! With Dr. [PERSON_NAME] Dr. [PERSON_NAME]" at bounding box center [424, 33] width 294 height 29
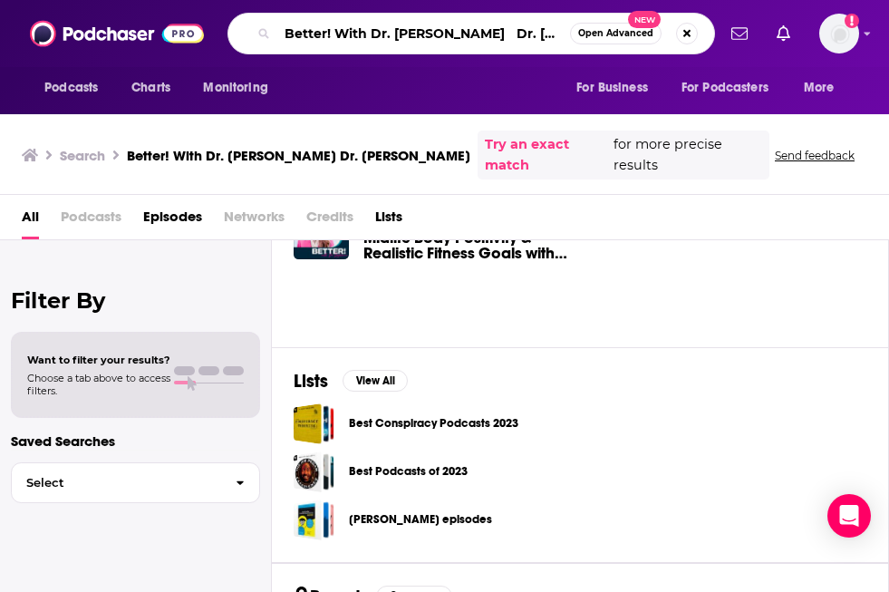
scroll to position [0, 84]
drag, startPoint x: 486, startPoint y: 36, endPoint x: 829, endPoint y: 45, distance: 342.6
click at [829, 45] on div "Podcasts Charts Monitoring Better! With Dr. [PERSON_NAME] Dr. [PERSON_NAME] Ope…" at bounding box center [444, 33] width 889 height 67
type input "Better! With Dr. [PERSON_NAME]"
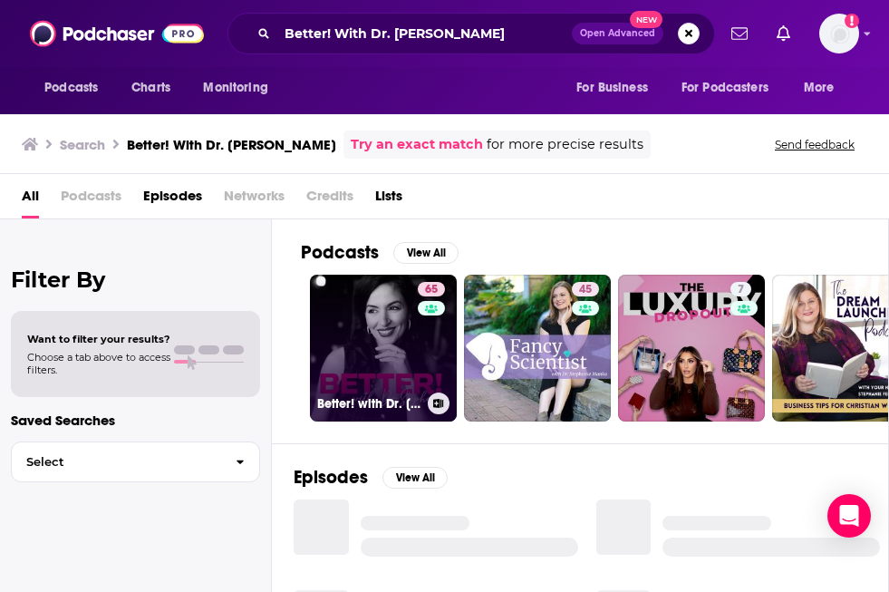
click at [349, 338] on link "65 Better! with Dr. [PERSON_NAME]" at bounding box center [383, 347] width 147 height 147
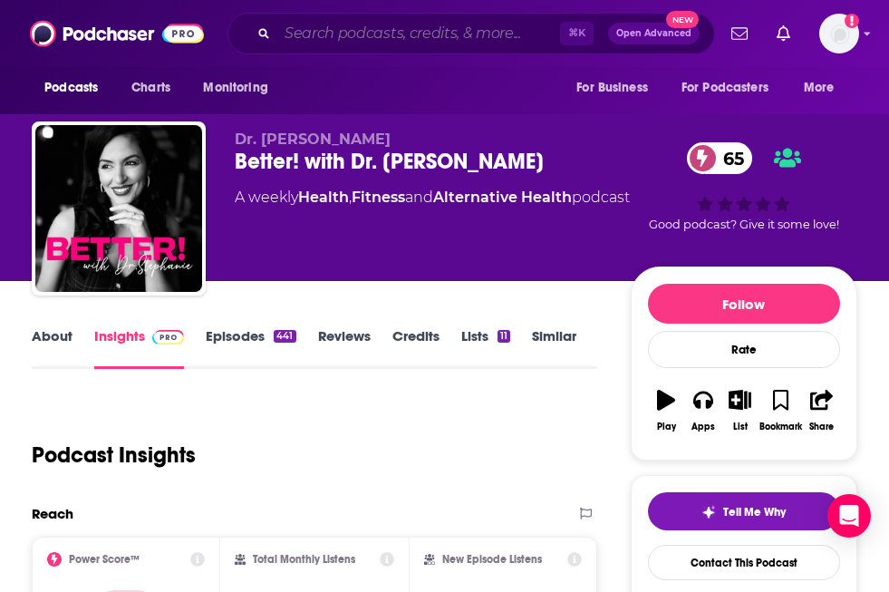
click at [351, 45] on input "Search podcasts, credits, & more..." at bounding box center [418, 33] width 283 height 29
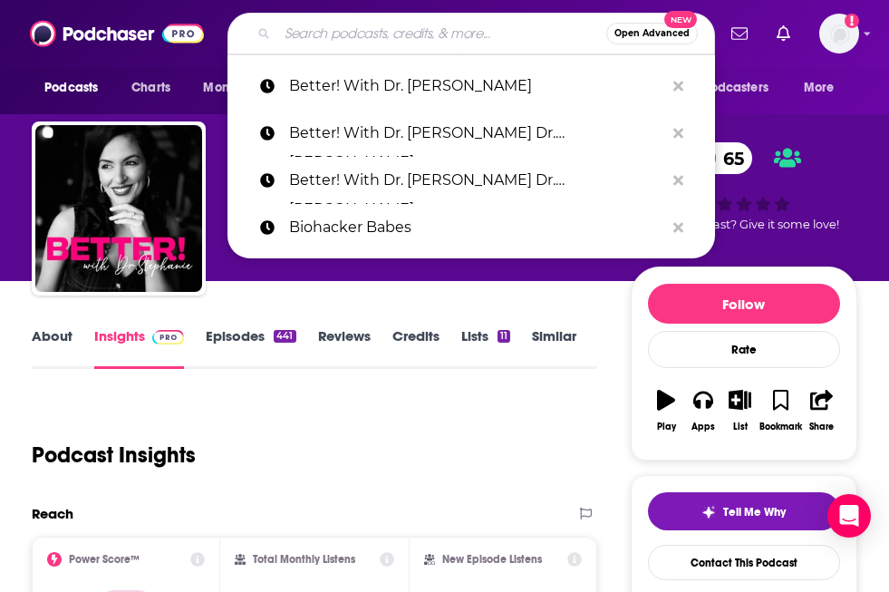
paste input "As A Woman"
type input "As A Woman"
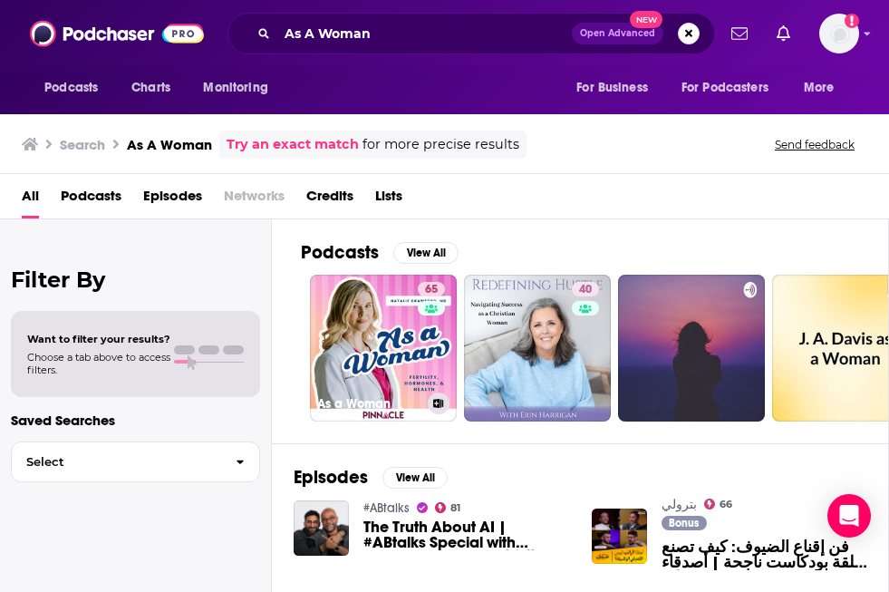
click at [400, 309] on link "65 As a Woman" at bounding box center [383, 347] width 147 height 147
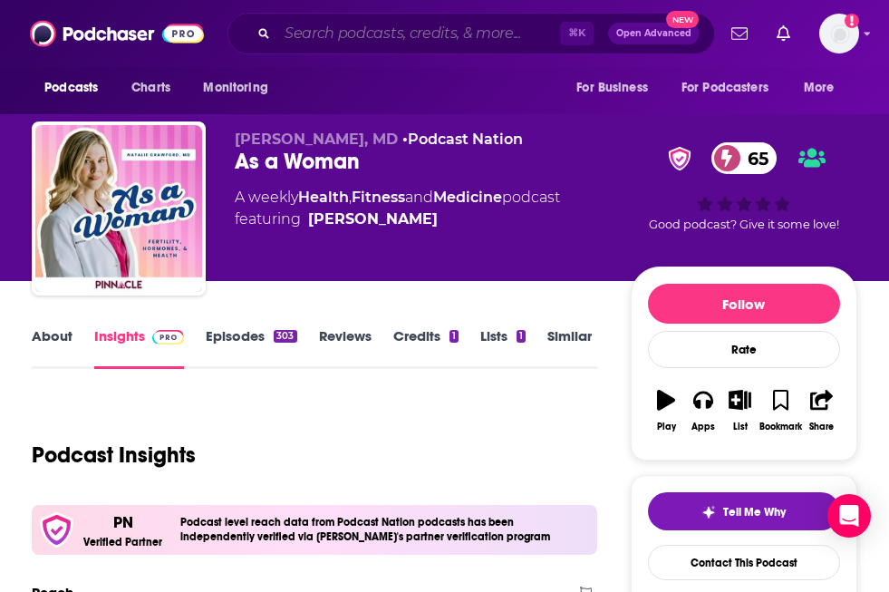
click at [311, 34] on input "Search podcasts, credits, & more..." at bounding box center [418, 33] width 283 height 29
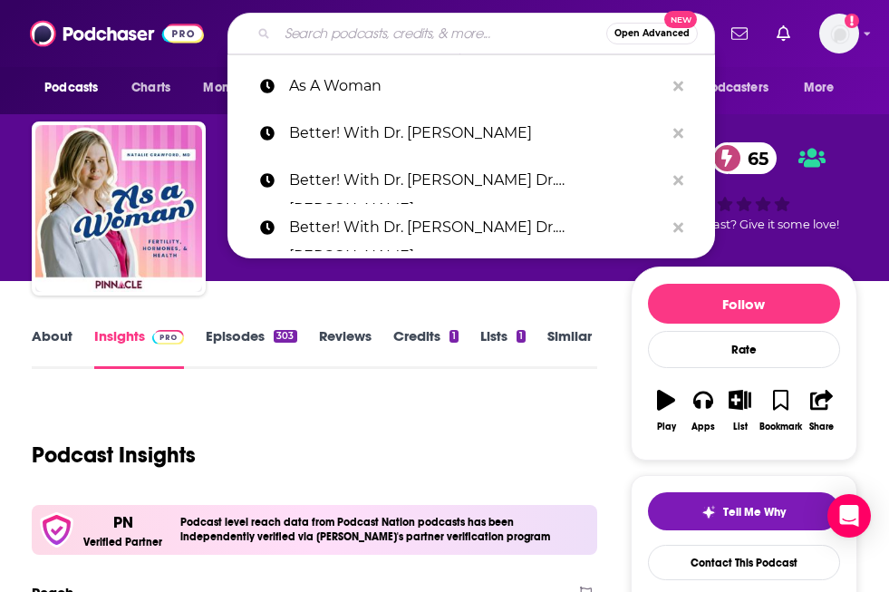
paste input "Almost 30"
type input "Almost 30"
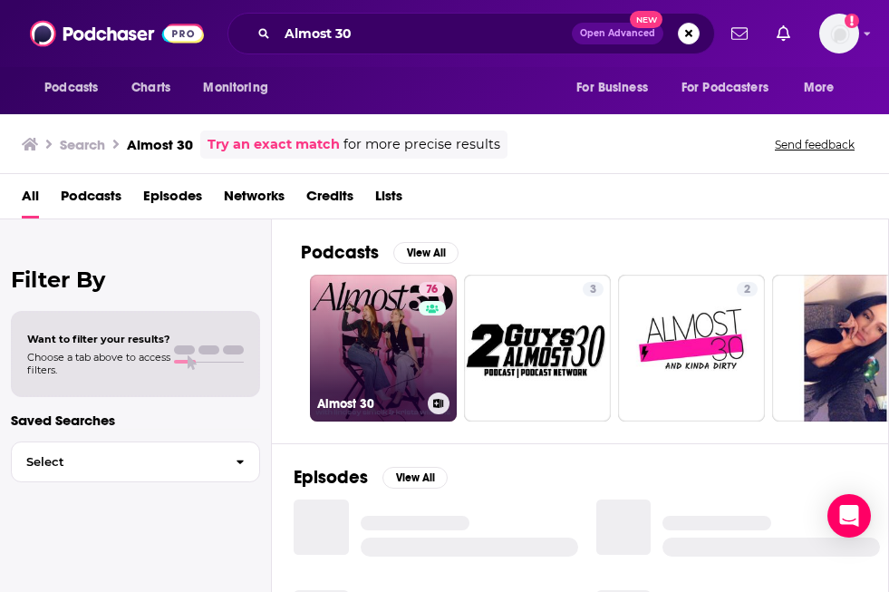
click at [419, 349] on div "76" at bounding box center [434, 337] width 31 height 111
